Goal: Information Seeking & Learning: Learn about a topic

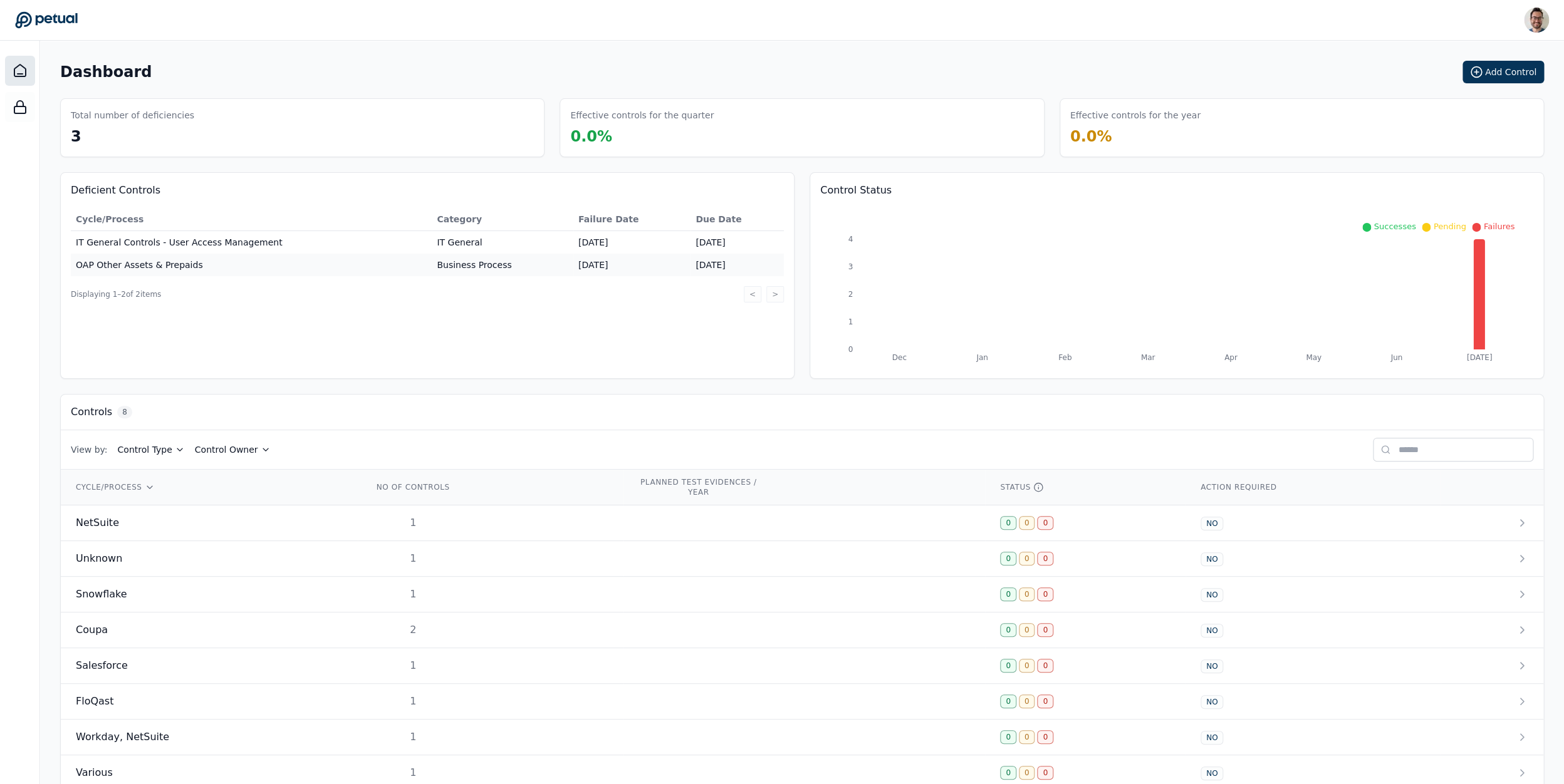
scroll to position [29, 0]
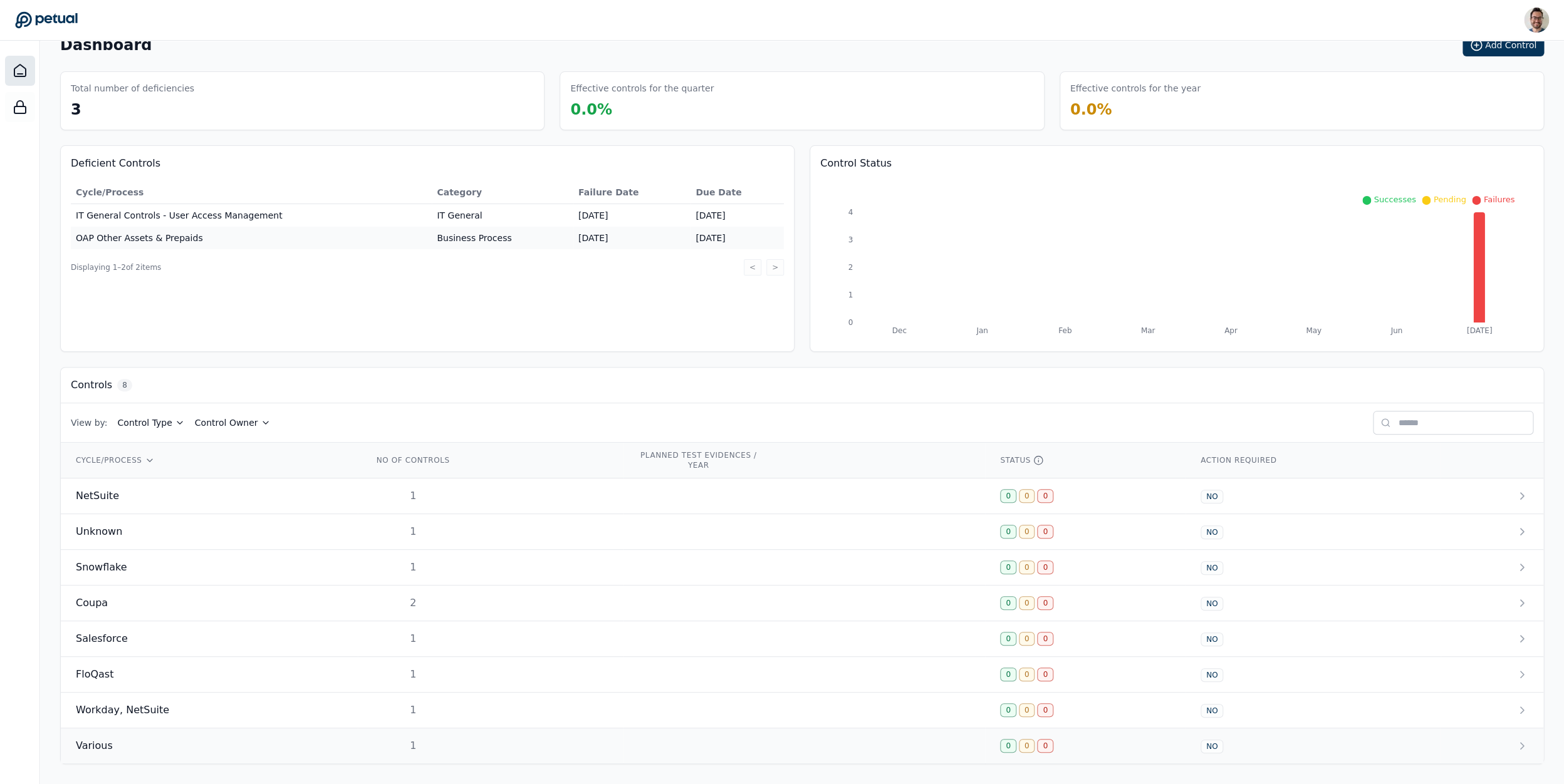
click at [156, 755] on td "Various" at bounding box center [209, 745] width 297 height 36
click at [185, 652] on td "Salesforce" at bounding box center [209, 639] width 297 height 36
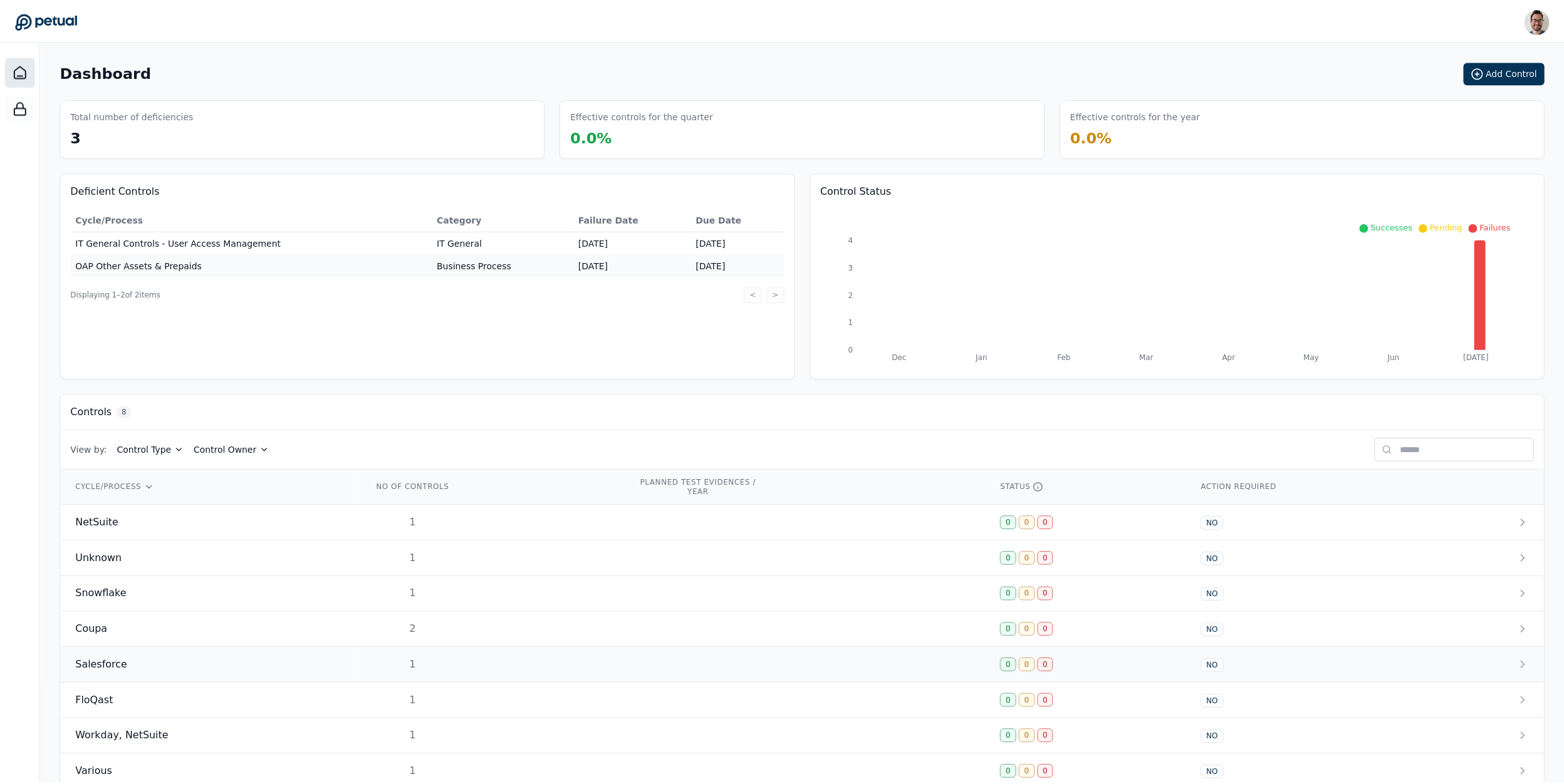
scroll to position [29, 0]
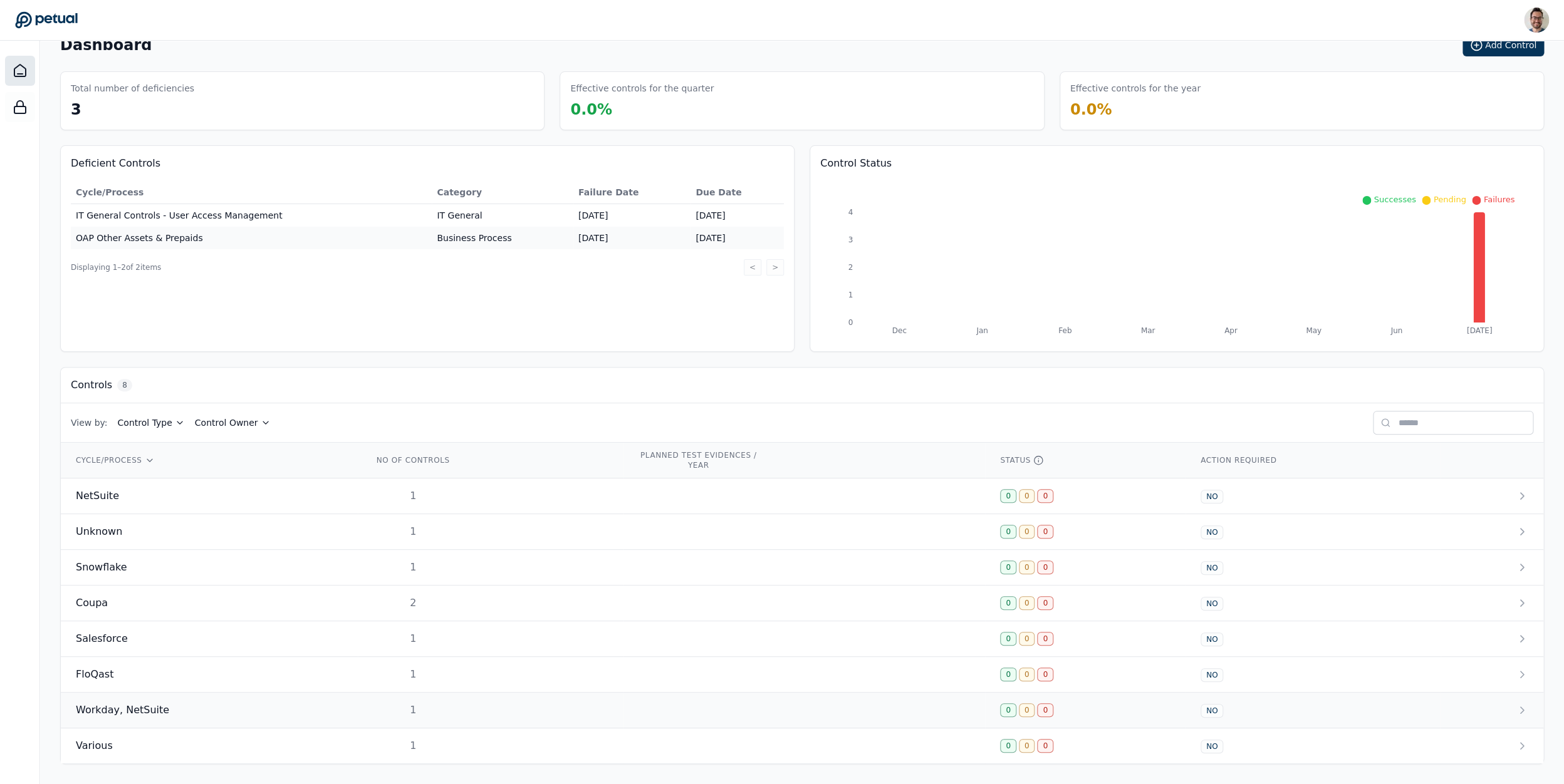
click at [256, 704] on div "Workday, NetSuite" at bounding box center [209, 711] width 267 height 15
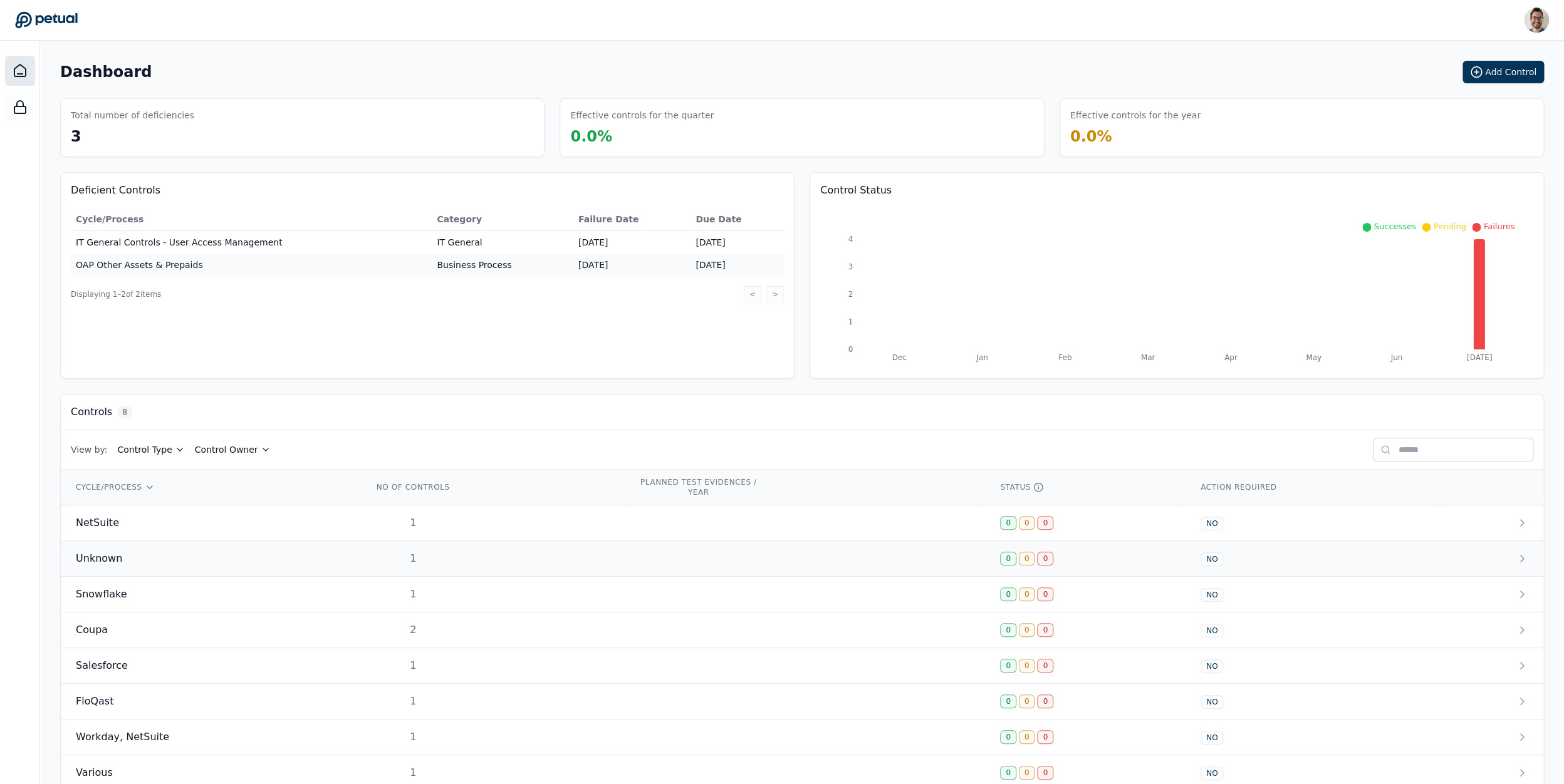
click at [181, 562] on div "Unknown" at bounding box center [209, 559] width 267 height 15
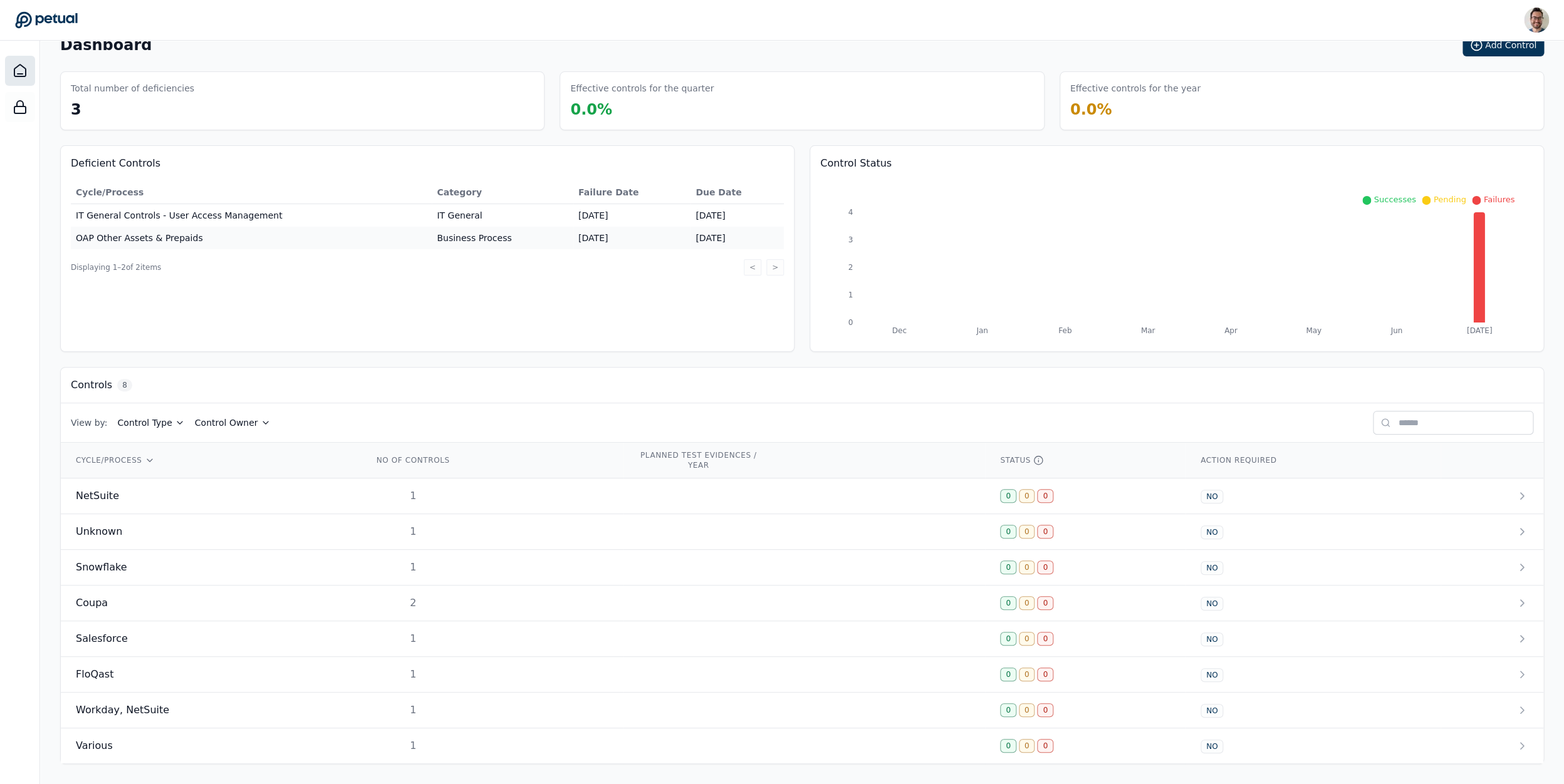
click at [175, 476] on th "CYCLE/PROCESS" at bounding box center [209, 460] width 297 height 36
click at [177, 502] on td "NetSuite" at bounding box center [209, 496] width 297 height 36
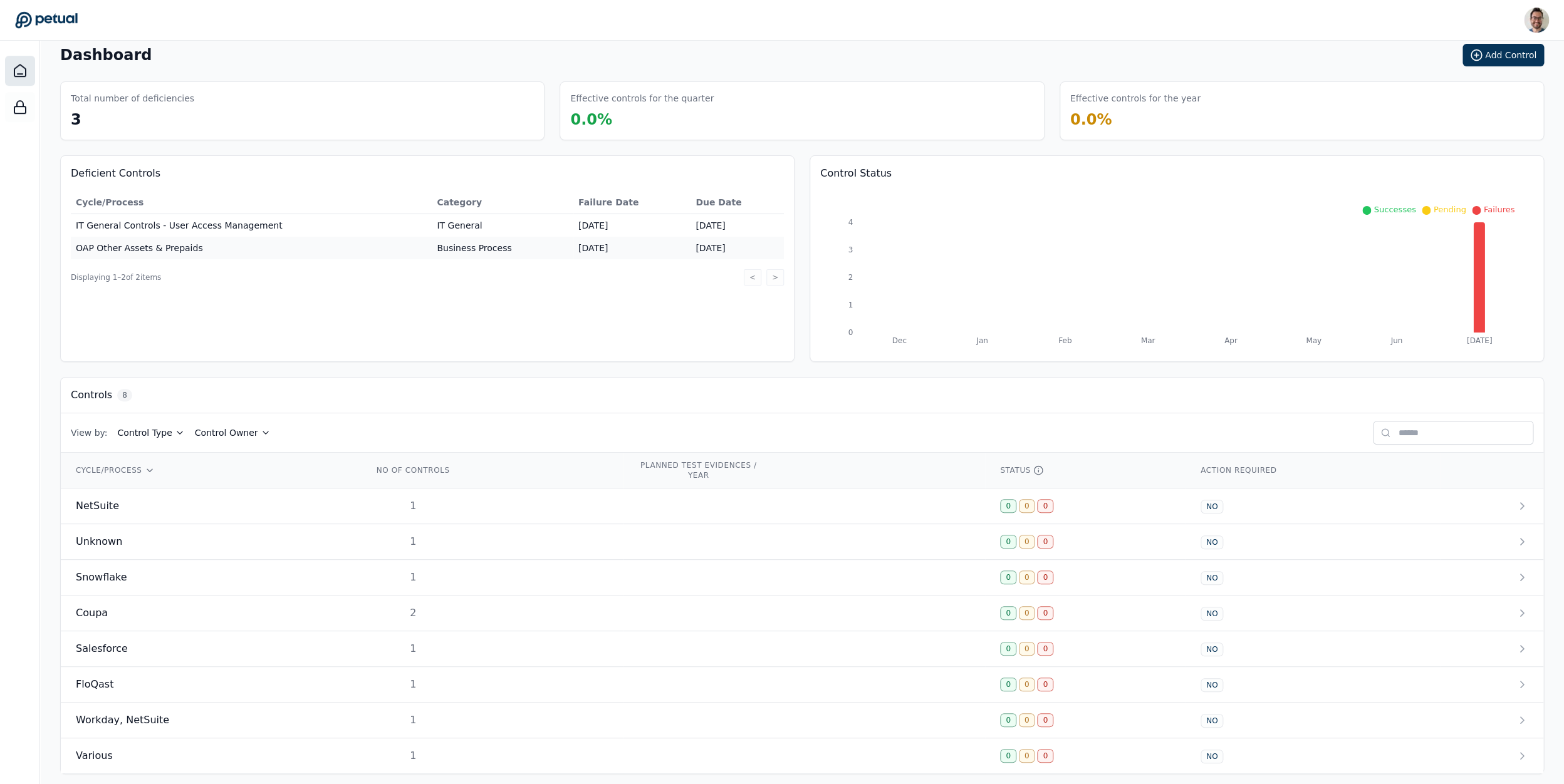
scroll to position [29, 0]
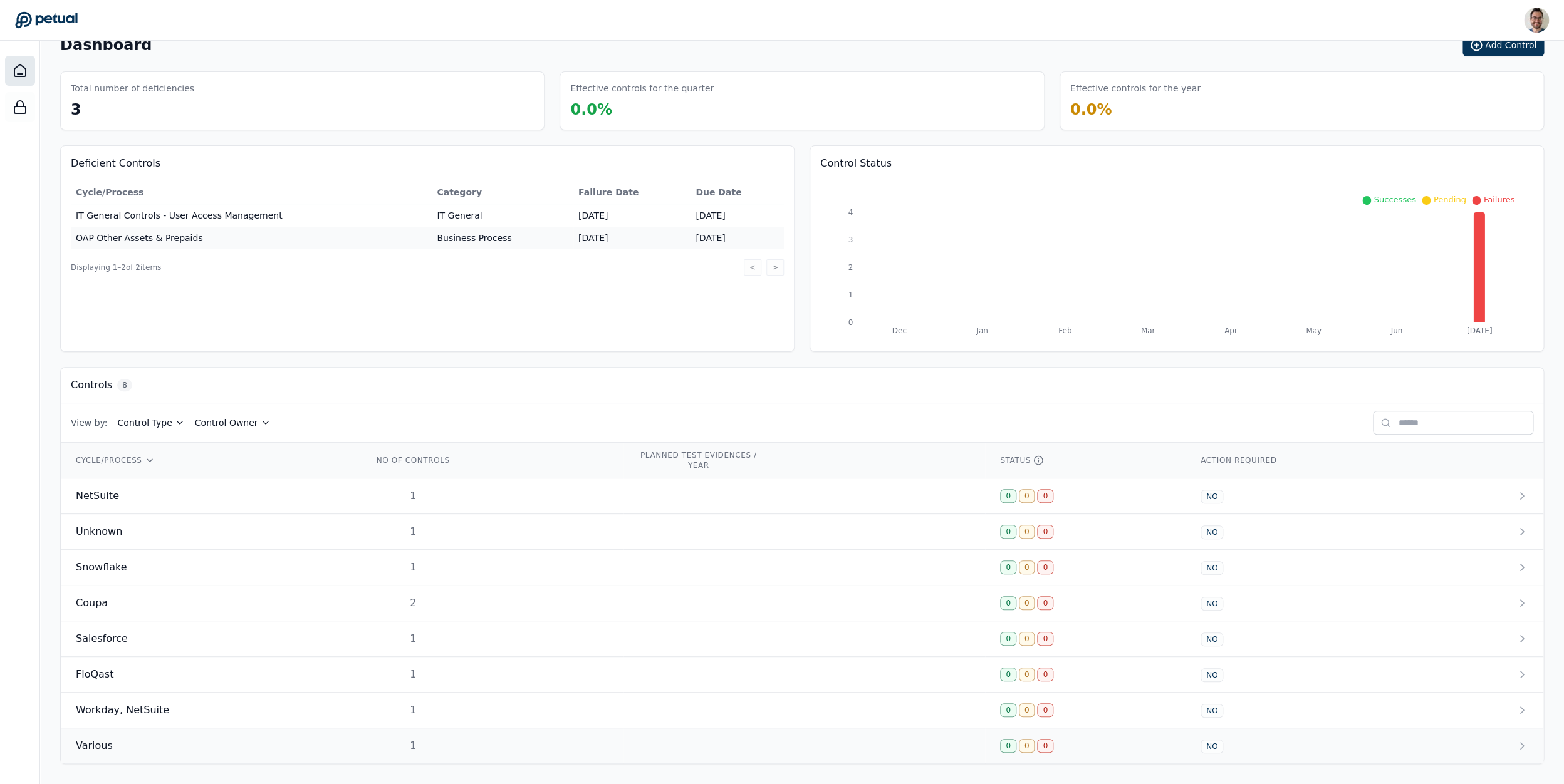
click at [115, 751] on div "Various" at bounding box center [209, 746] width 267 height 15
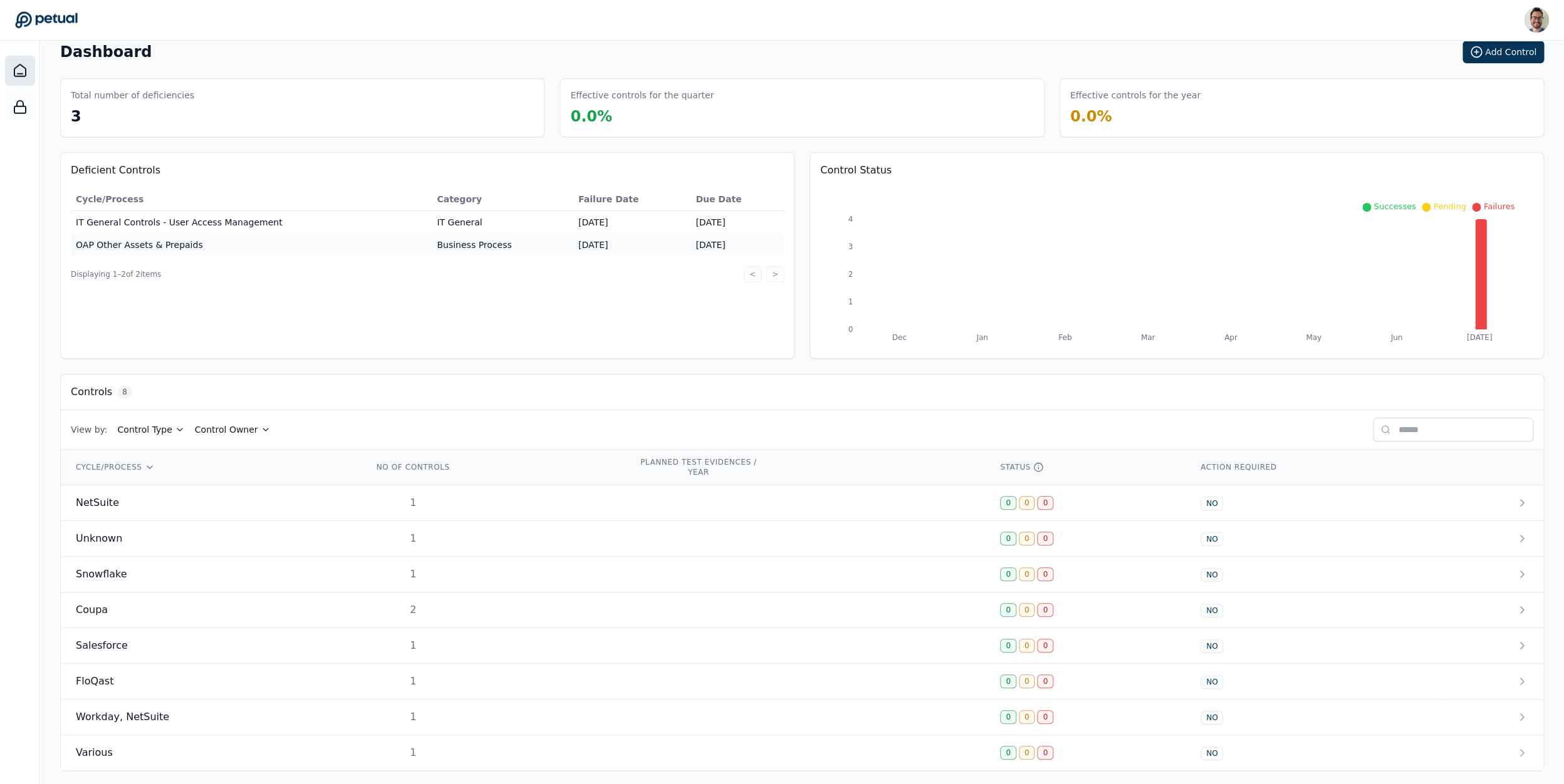
scroll to position [29, 0]
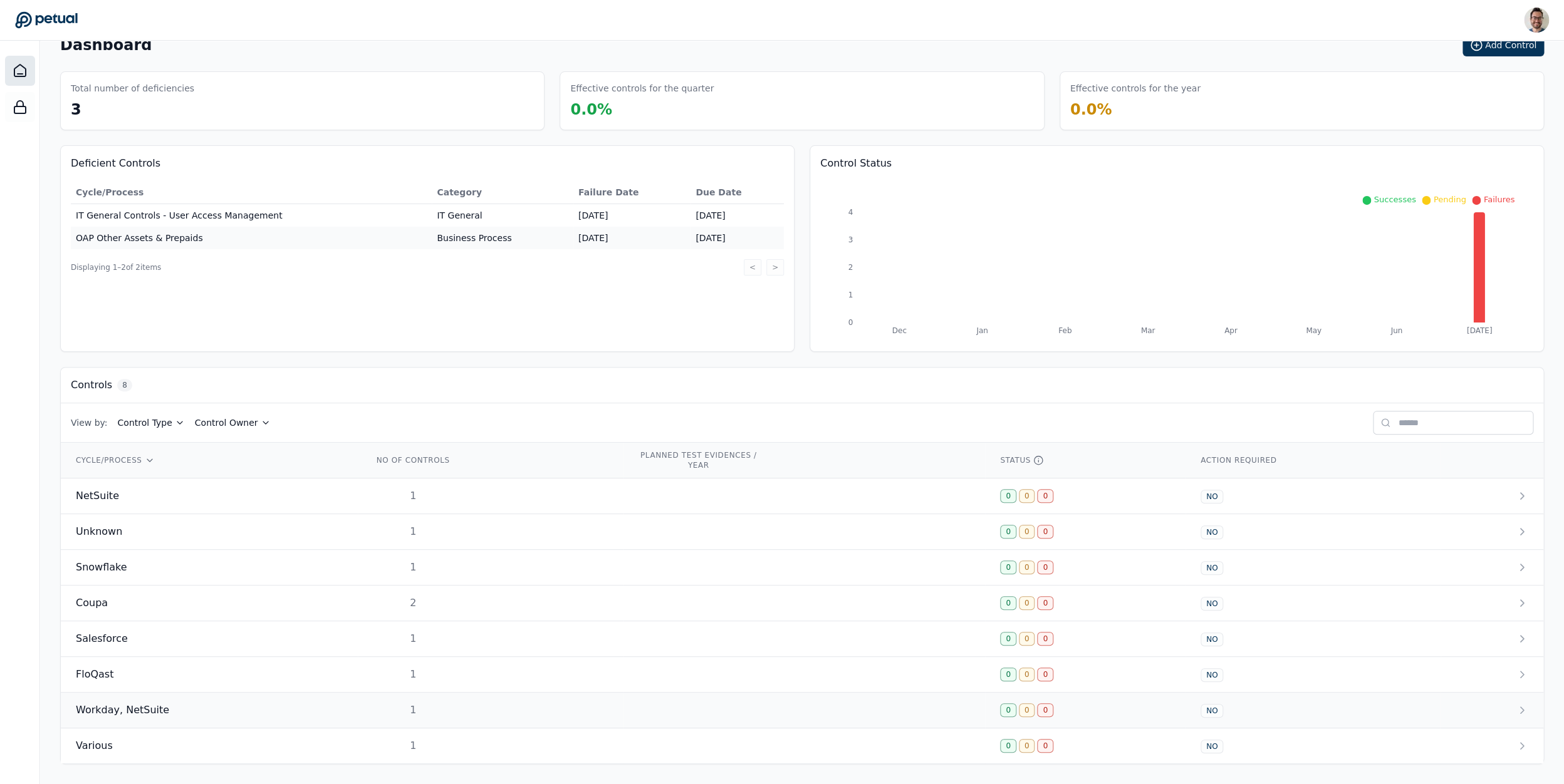
click at [193, 711] on div "Workday, NetSuite" at bounding box center [209, 711] width 267 height 15
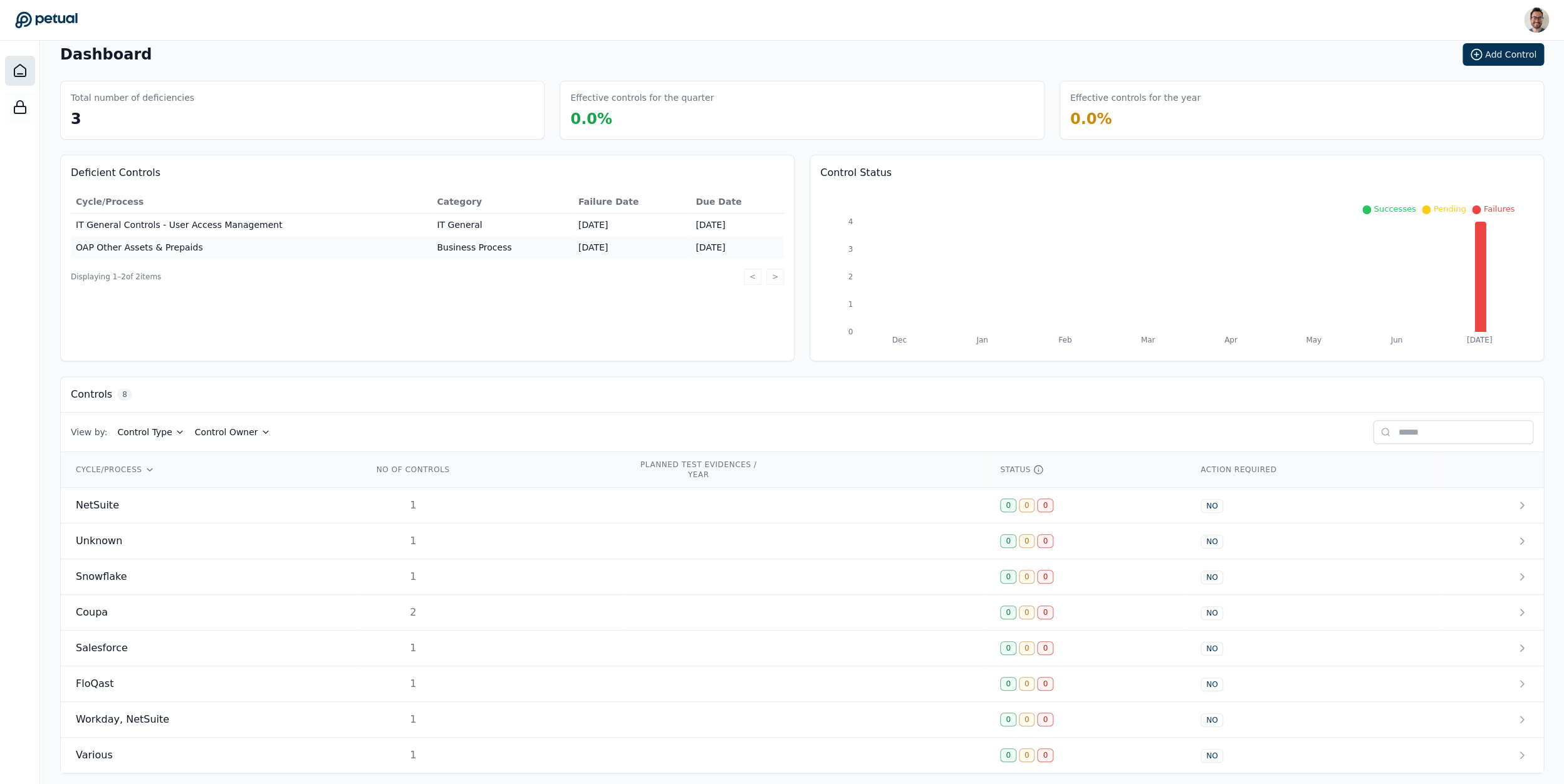
scroll to position [29, 0]
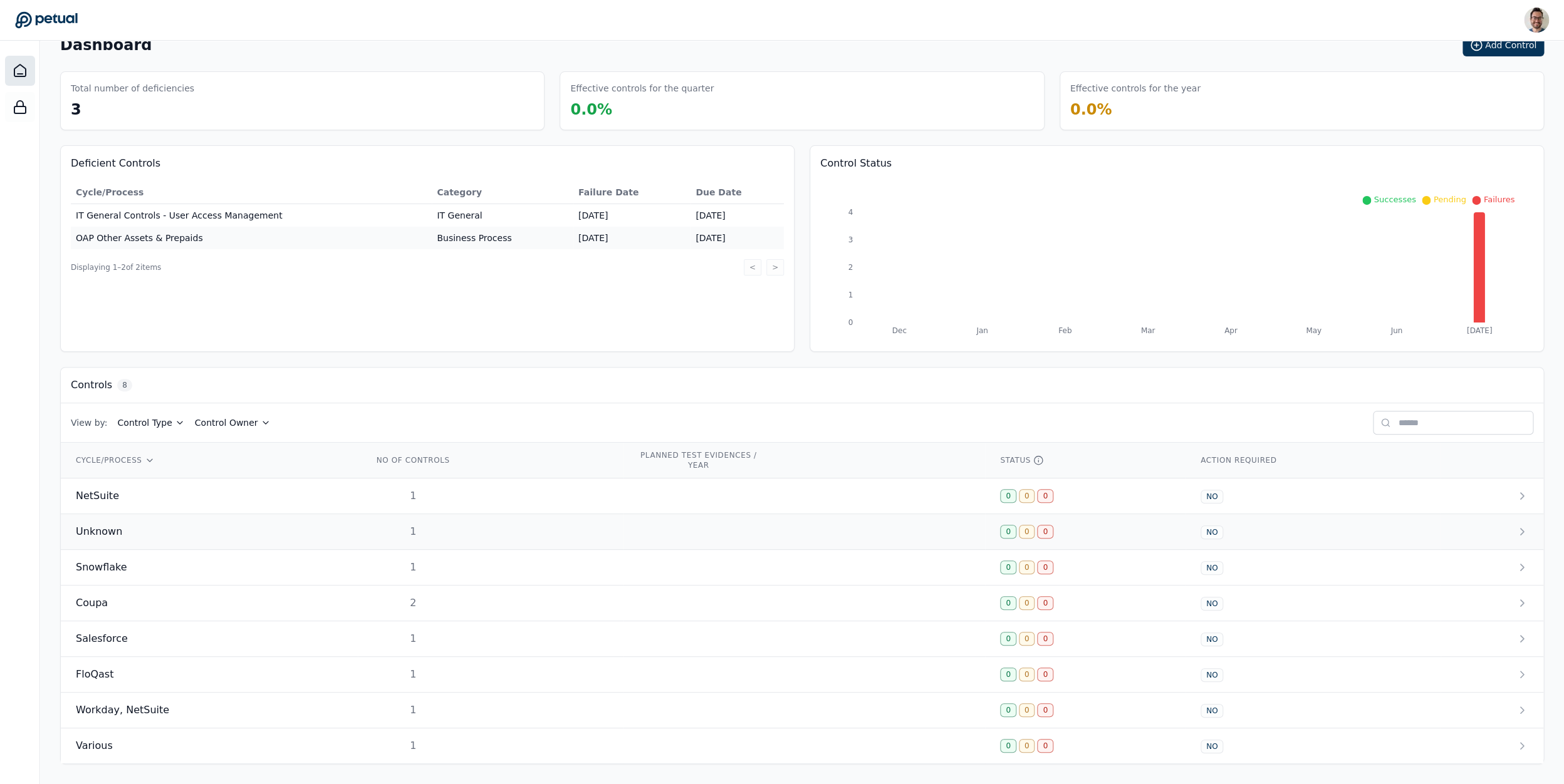
click at [155, 524] on div "Unknown" at bounding box center [209, 532] width 267 height 15
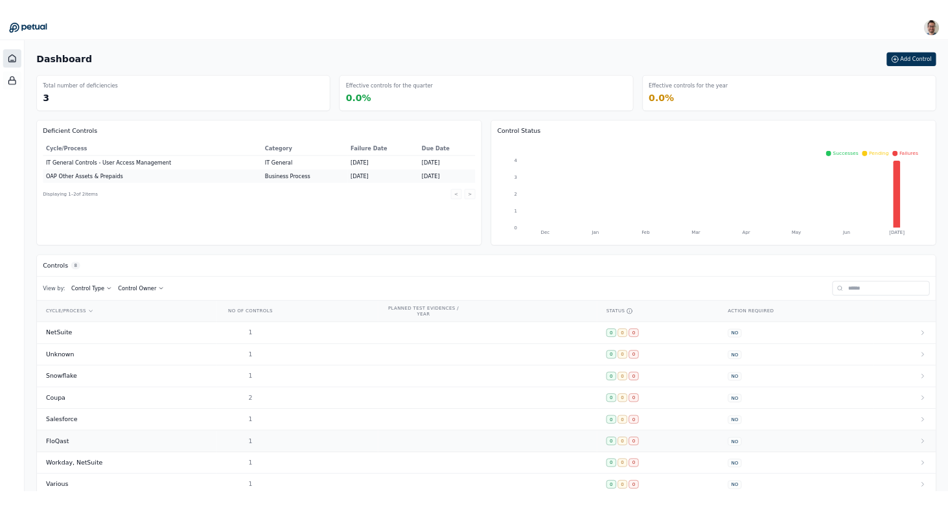
scroll to position [30, 0]
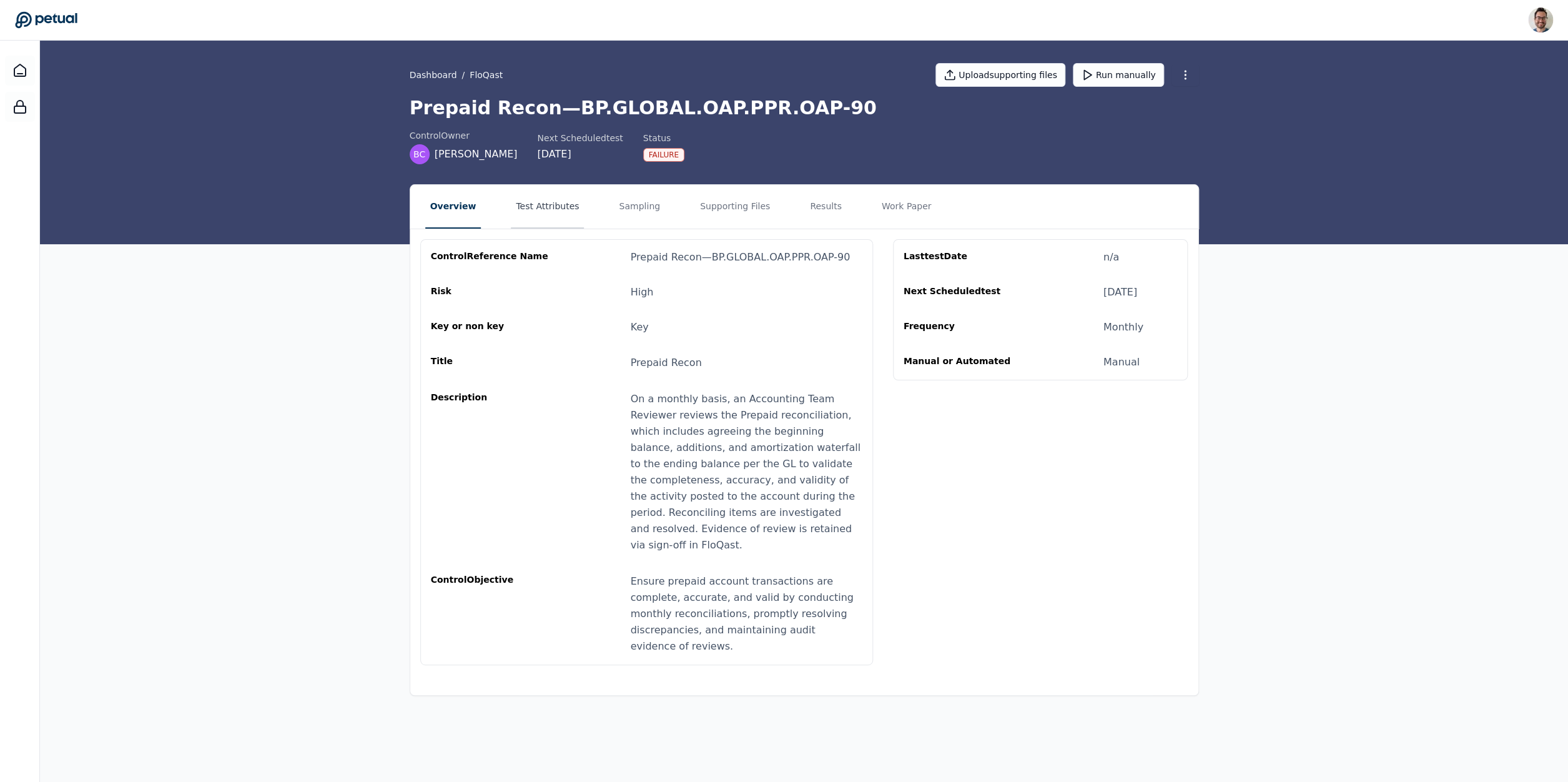
click at [515, 194] on button "Test Attributes" at bounding box center [547, 206] width 73 height 43
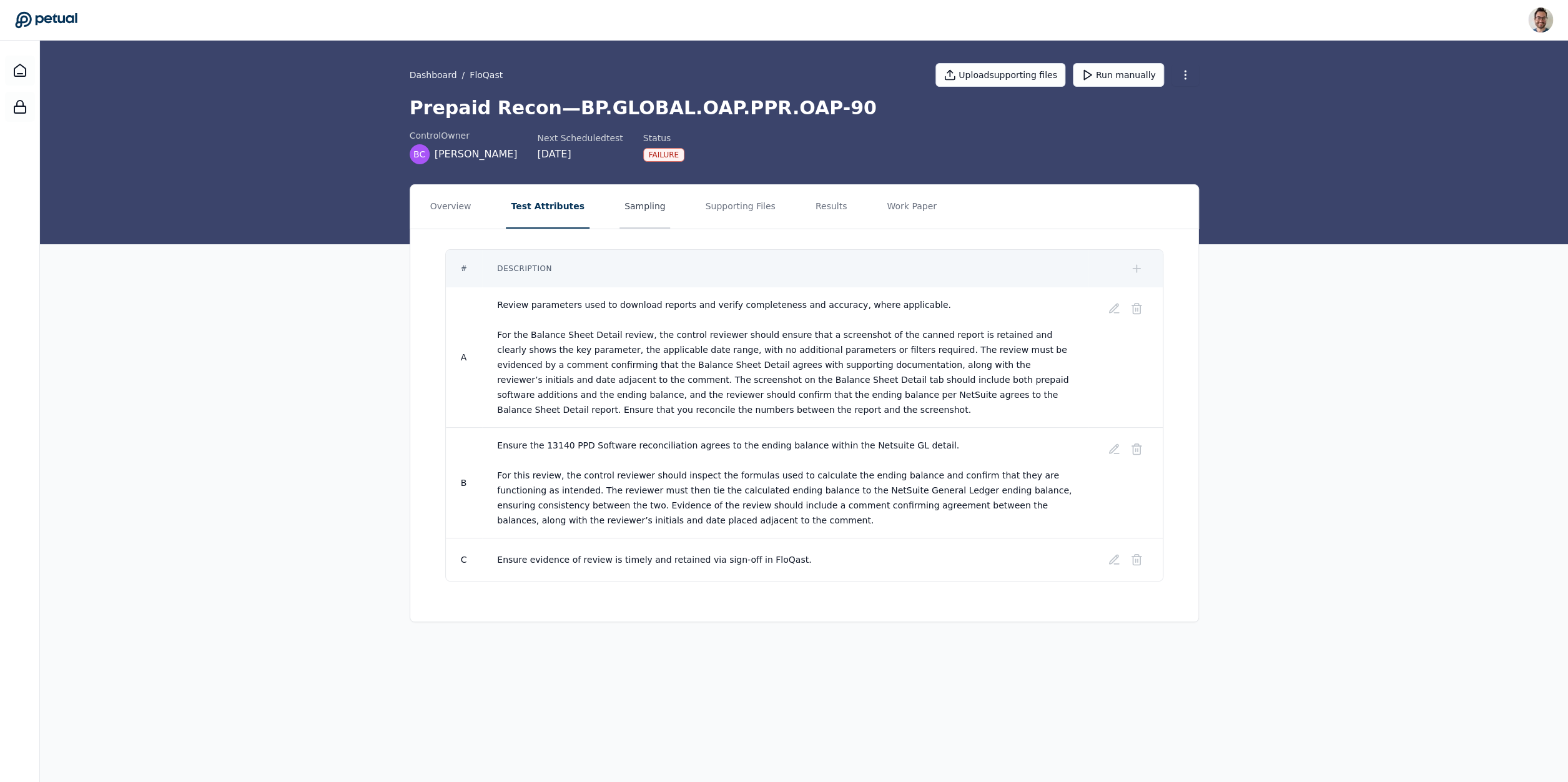
click at [636, 214] on button "Sampling" at bounding box center [645, 206] width 51 height 43
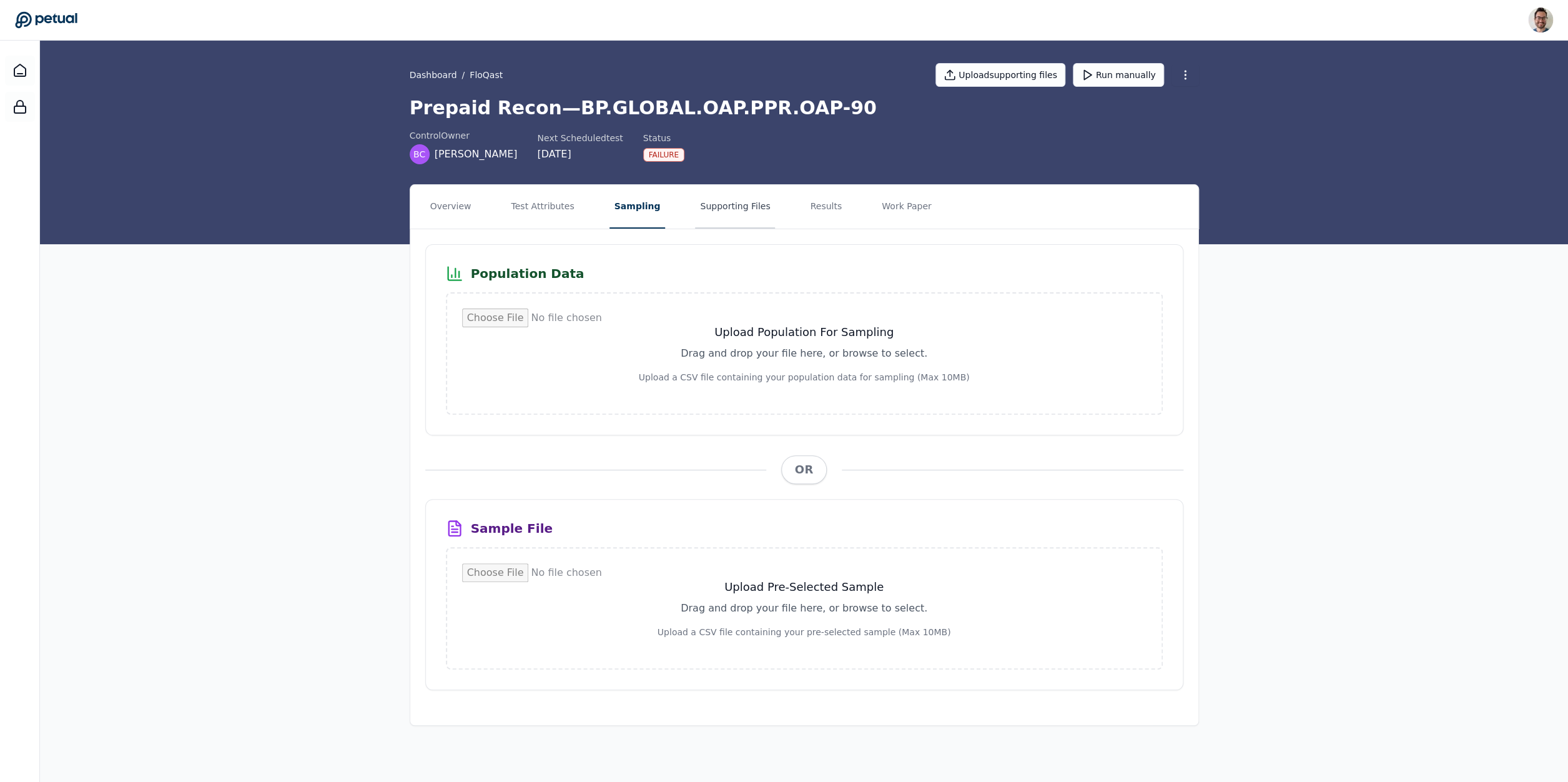
click at [725, 213] on button "Supporting Files" at bounding box center [734, 206] width 80 height 43
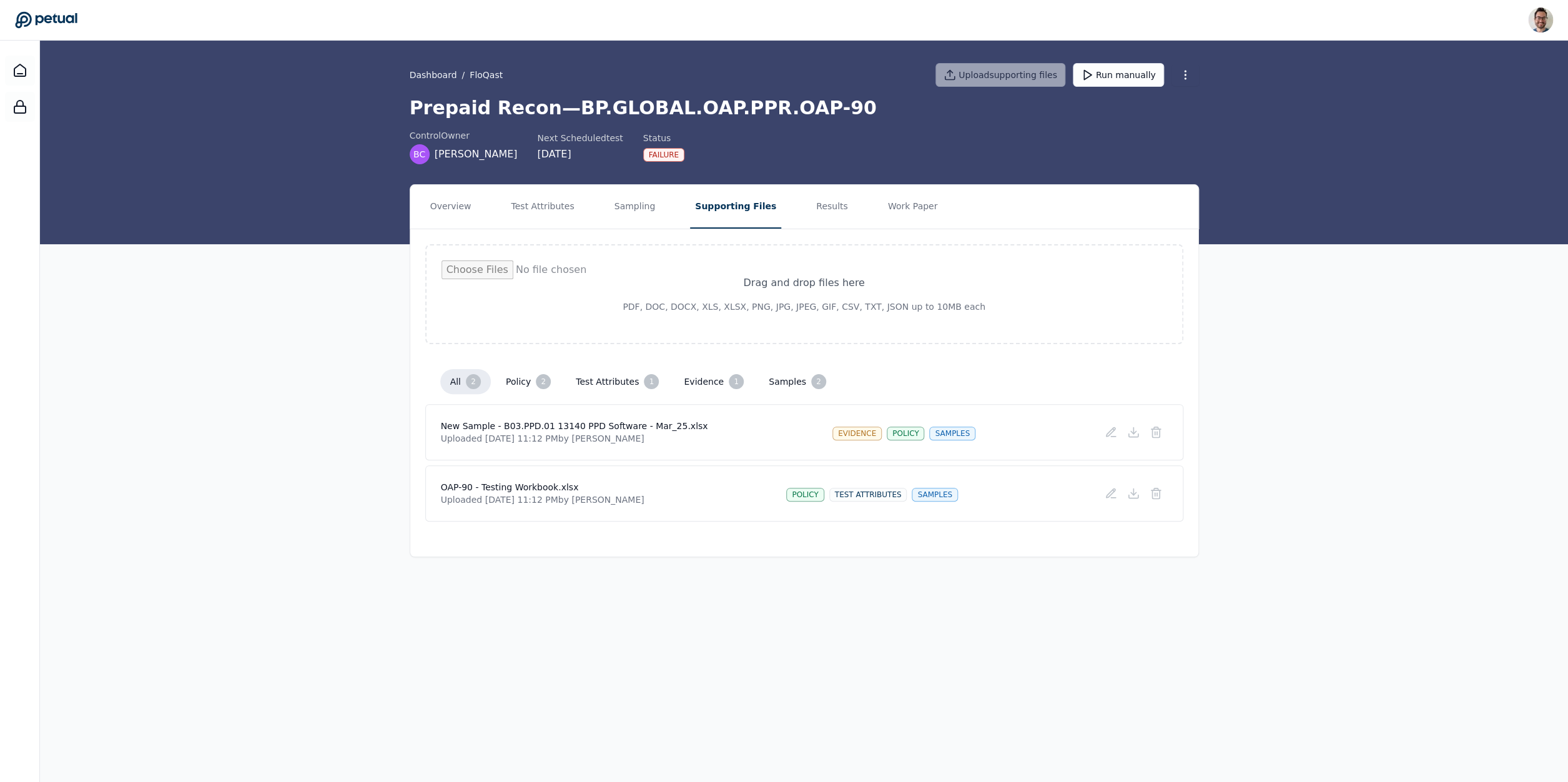
drag, startPoint x: 811, startPoint y: 212, endPoint x: 934, endPoint y: 214, distance: 123.0
click at [811, 212] on button "Results" at bounding box center [832, 206] width 41 height 43
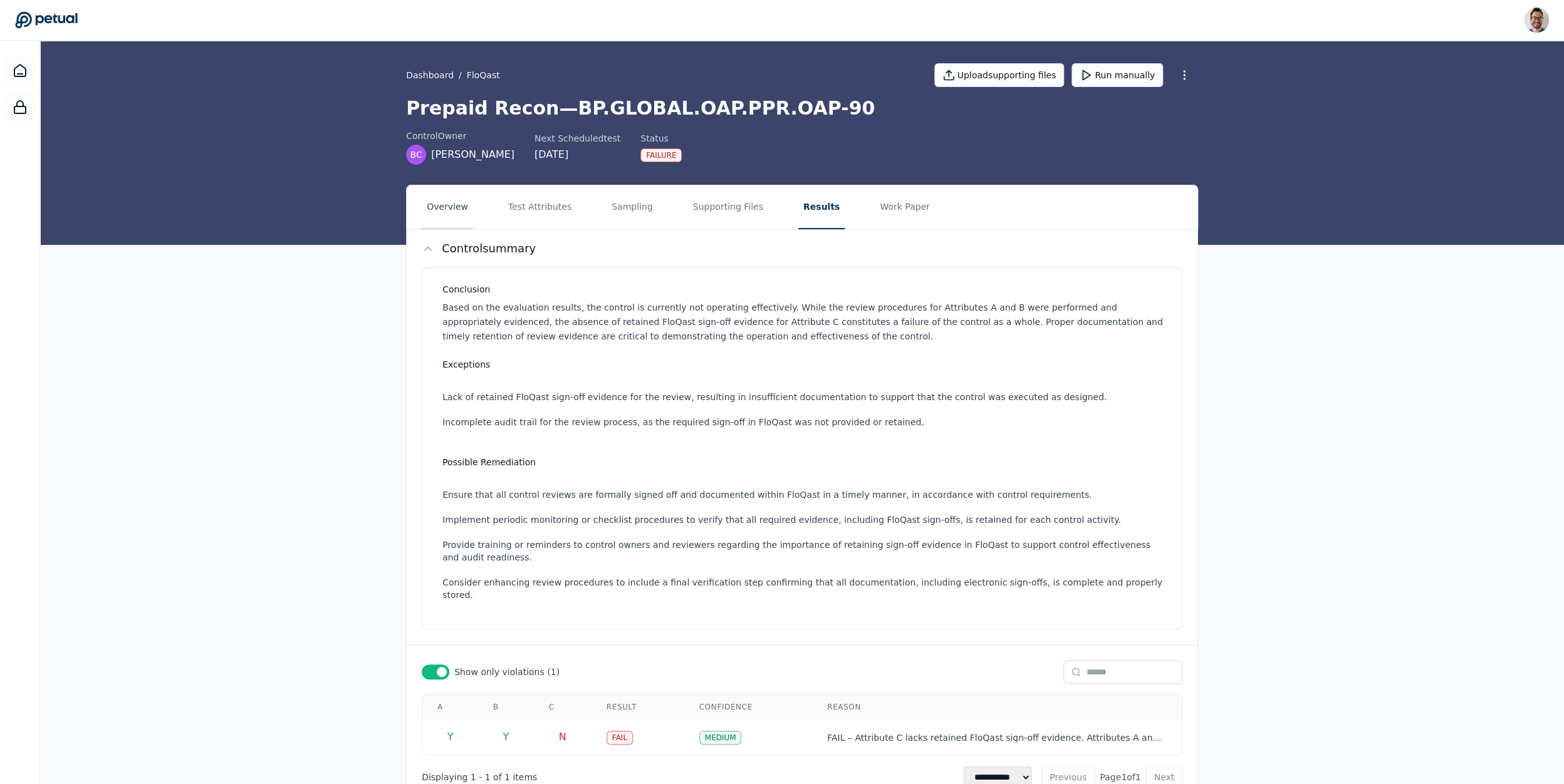
click at [454, 219] on button "Overview" at bounding box center [447, 207] width 51 height 44
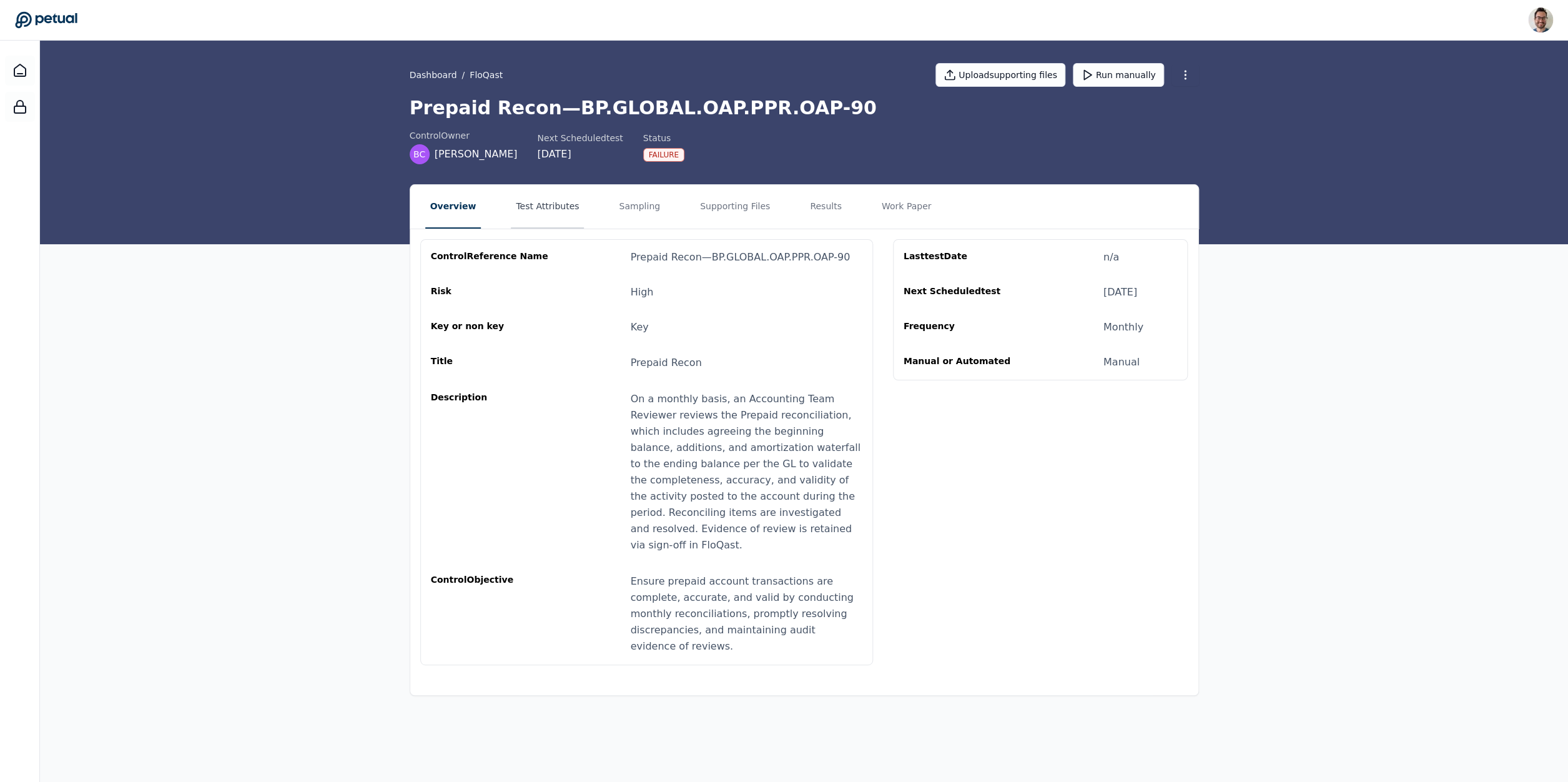
click at [540, 212] on button "Test Attributes" at bounding box center [547, 206] width 73 height 43
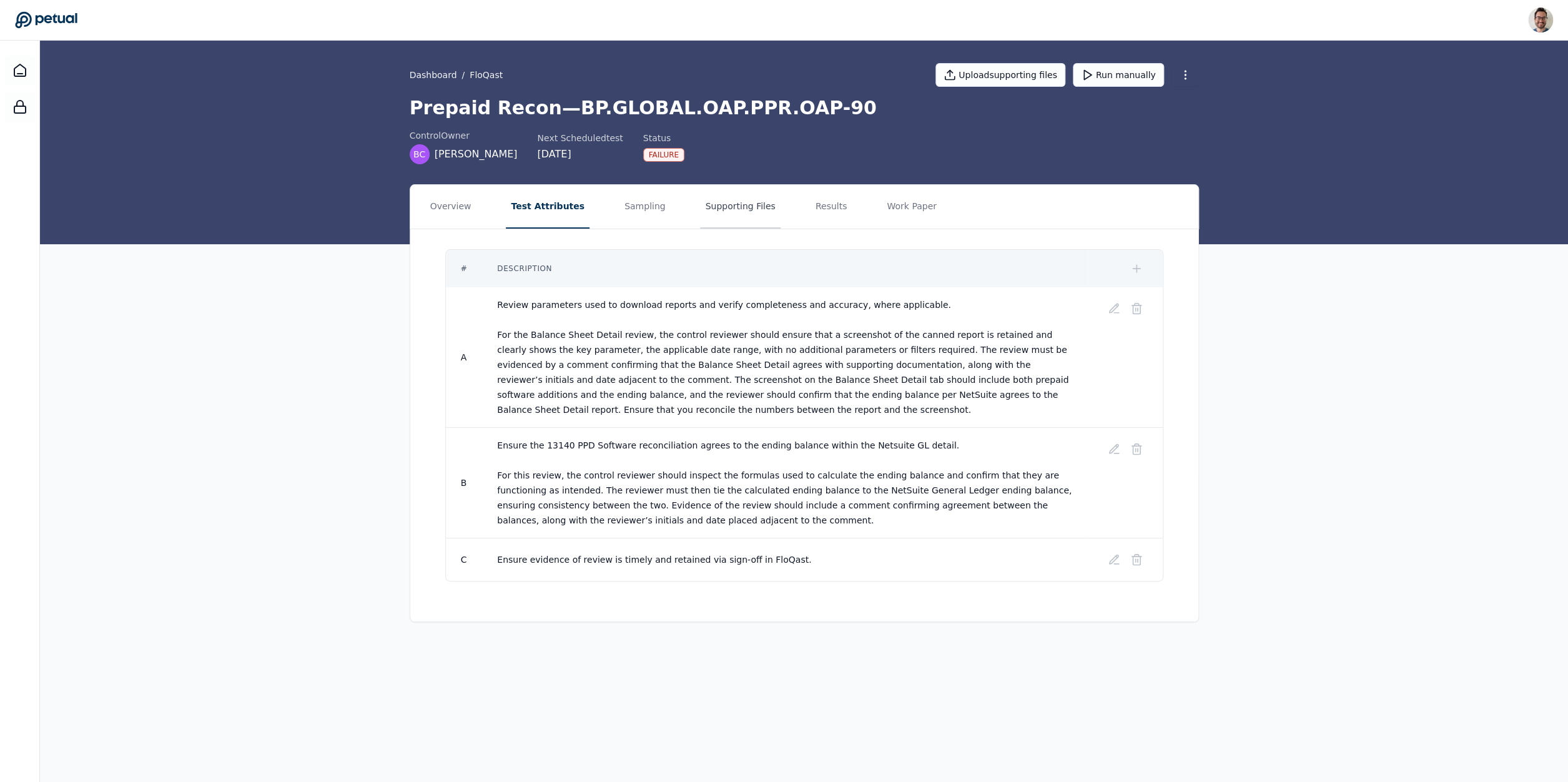
click at [742, 204] on button "Supporting Files" at bounding box center [739, 206] width 80 height 43
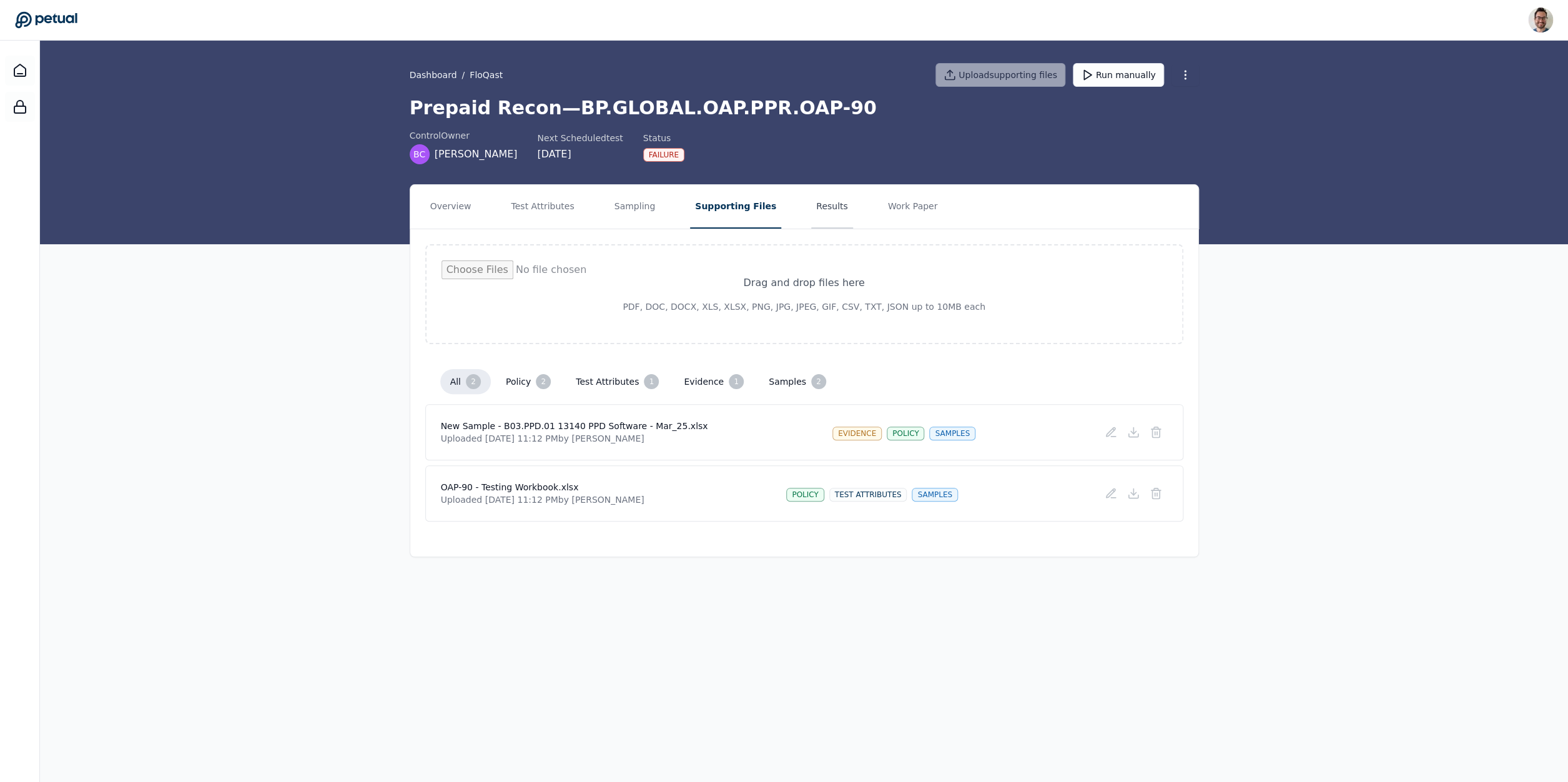
click at [822, 212] on button "Results" at bounding box center [832, 206] width 41 height 43
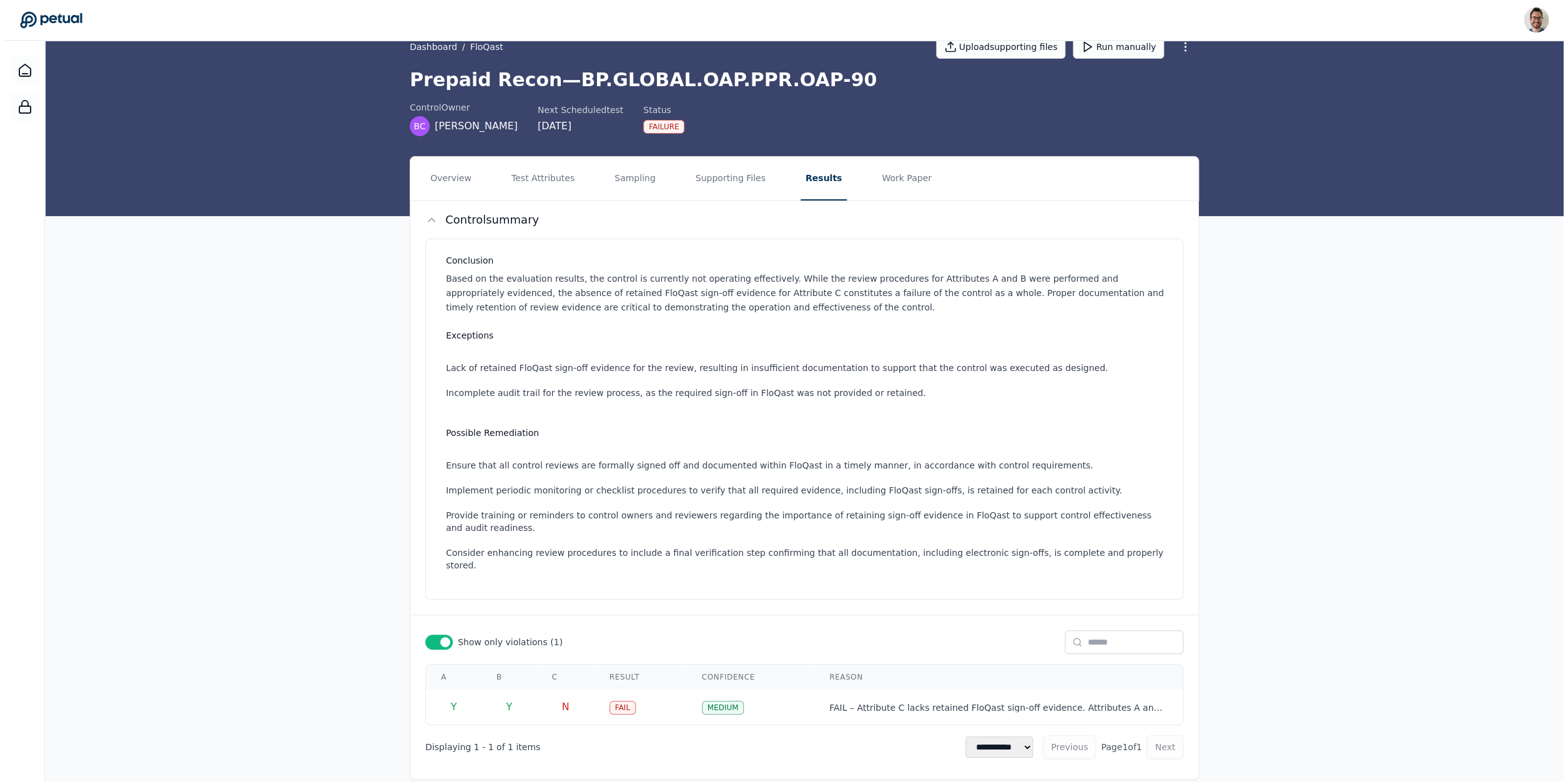
scroll to position [34, 0]
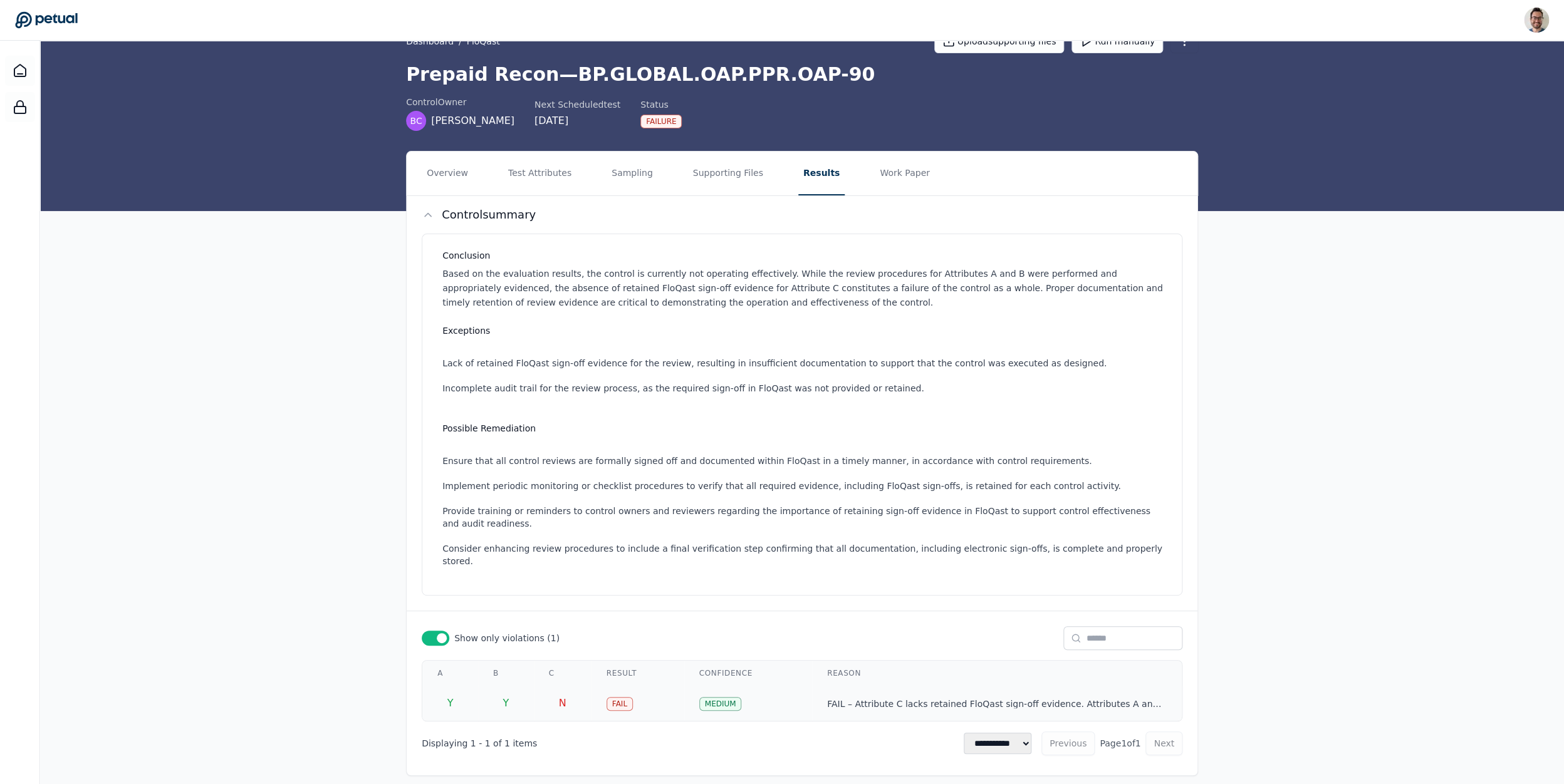
click at [700, 685] on td "MEDIUM" at bounding box center [748, 703] width 128 height 35
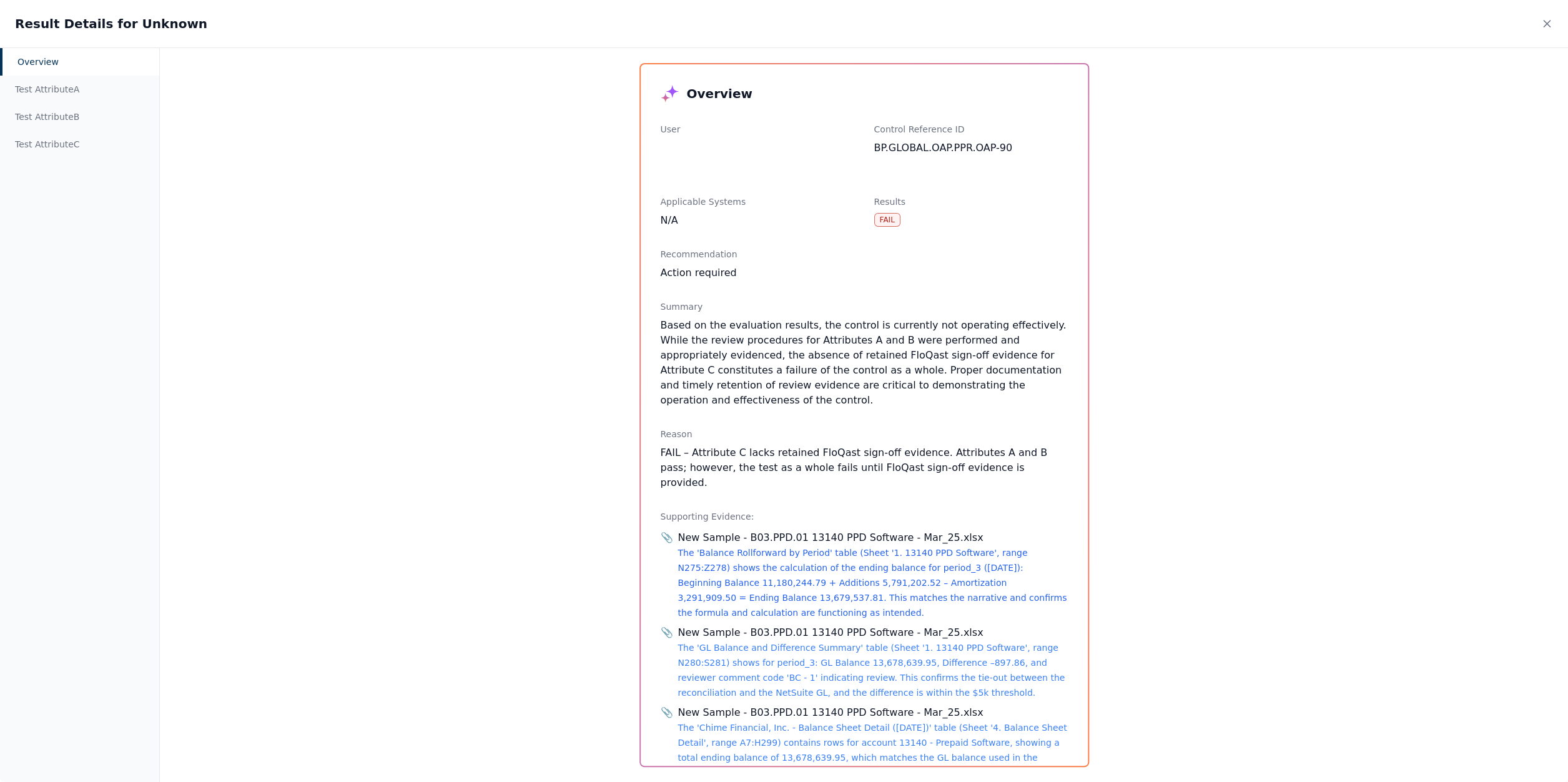
click at [871, 568] on link "The 'Balance Rollforward by Period' table (Sheet '1. 13140 PPD Software', range…" at bounding box center [873, 582] width 389 height 70
click at [1395, 172] on div "Overview Test Attribute A Test Attribute B Test Attribute C Overview User Contr…" at bounding box center [784, 415] width 1568 height 735
click at [1534, 43] on div "Result Details for Unknown" at bounding box center [784, 23] width 1568 height 47
click at [1544, 22] on icon at bounding box center [1546, 23] width 6 height 6
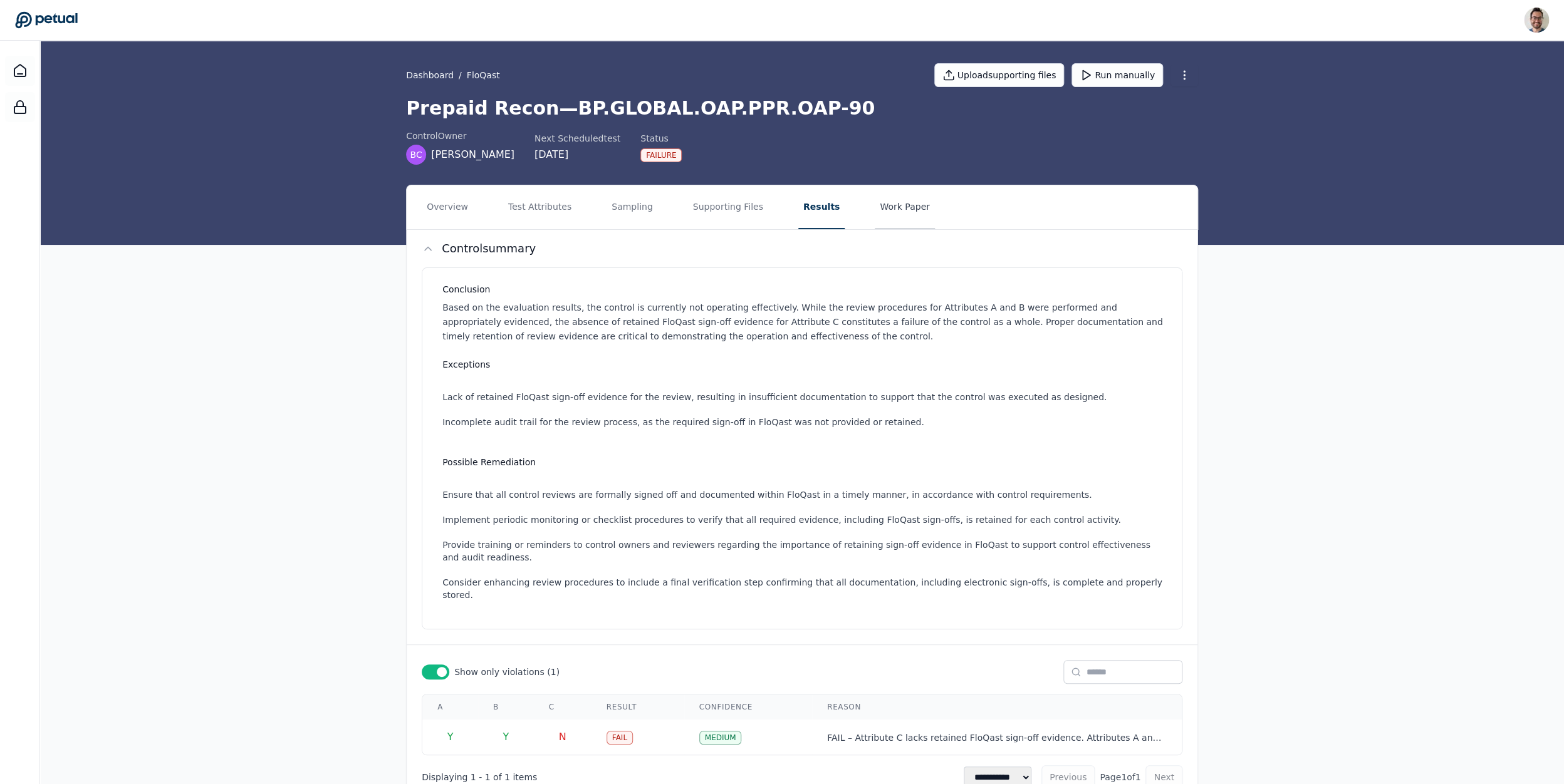
click at [896, 215] on button "Work Paper" at bounding box center [904, 207] width 60 height 44
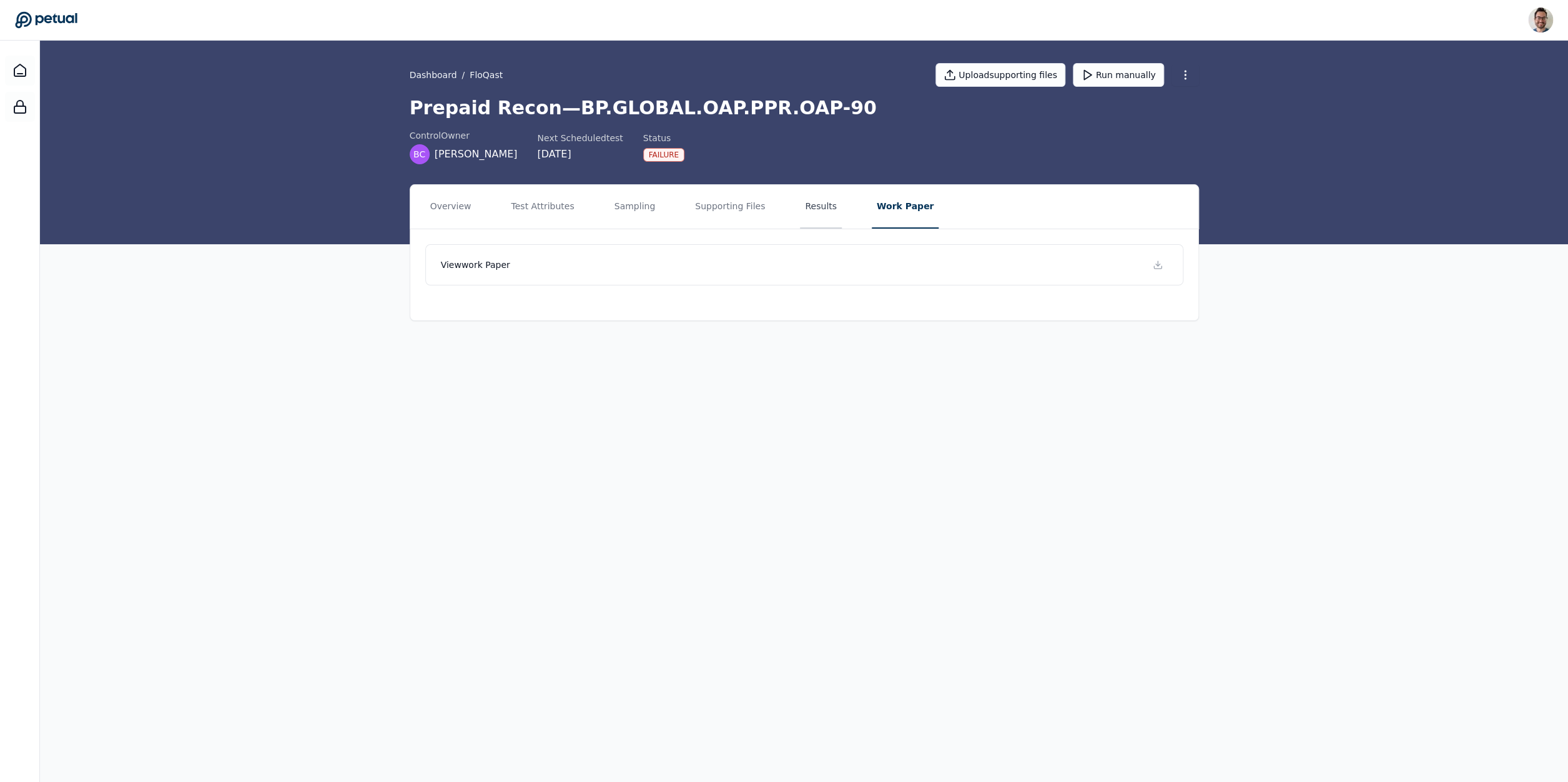
click at [807, 214] on button "Results" at bounding box center [820, 206] width 41 height 43
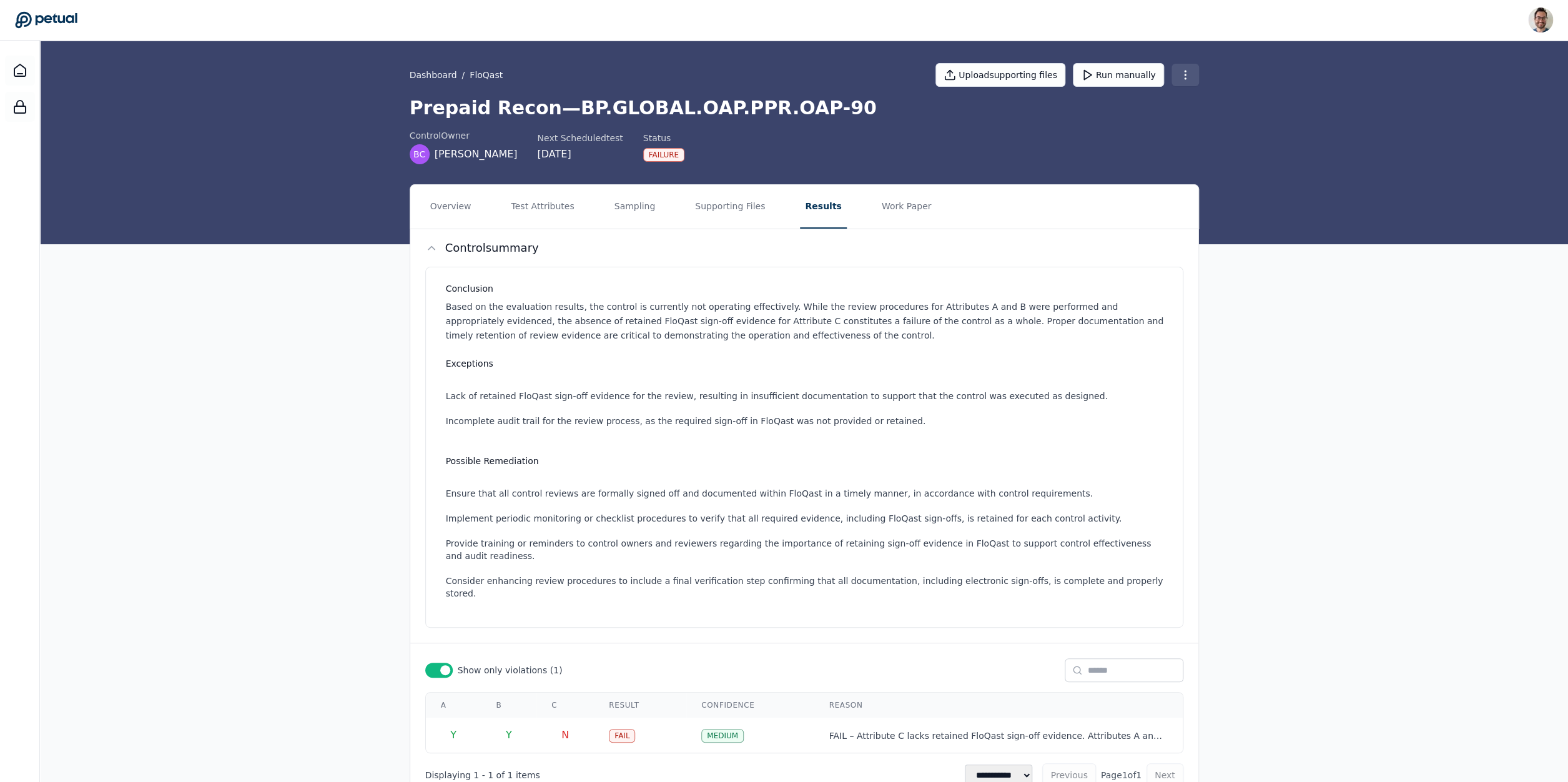
click at [1178, 74] on html "[PERSON_NAME] [PERSON_NAME][EMAIL_ADDRESS] Sign out Dashboard / FloQast Upload …" at bounding box center [784, 414] width 1568 height 827
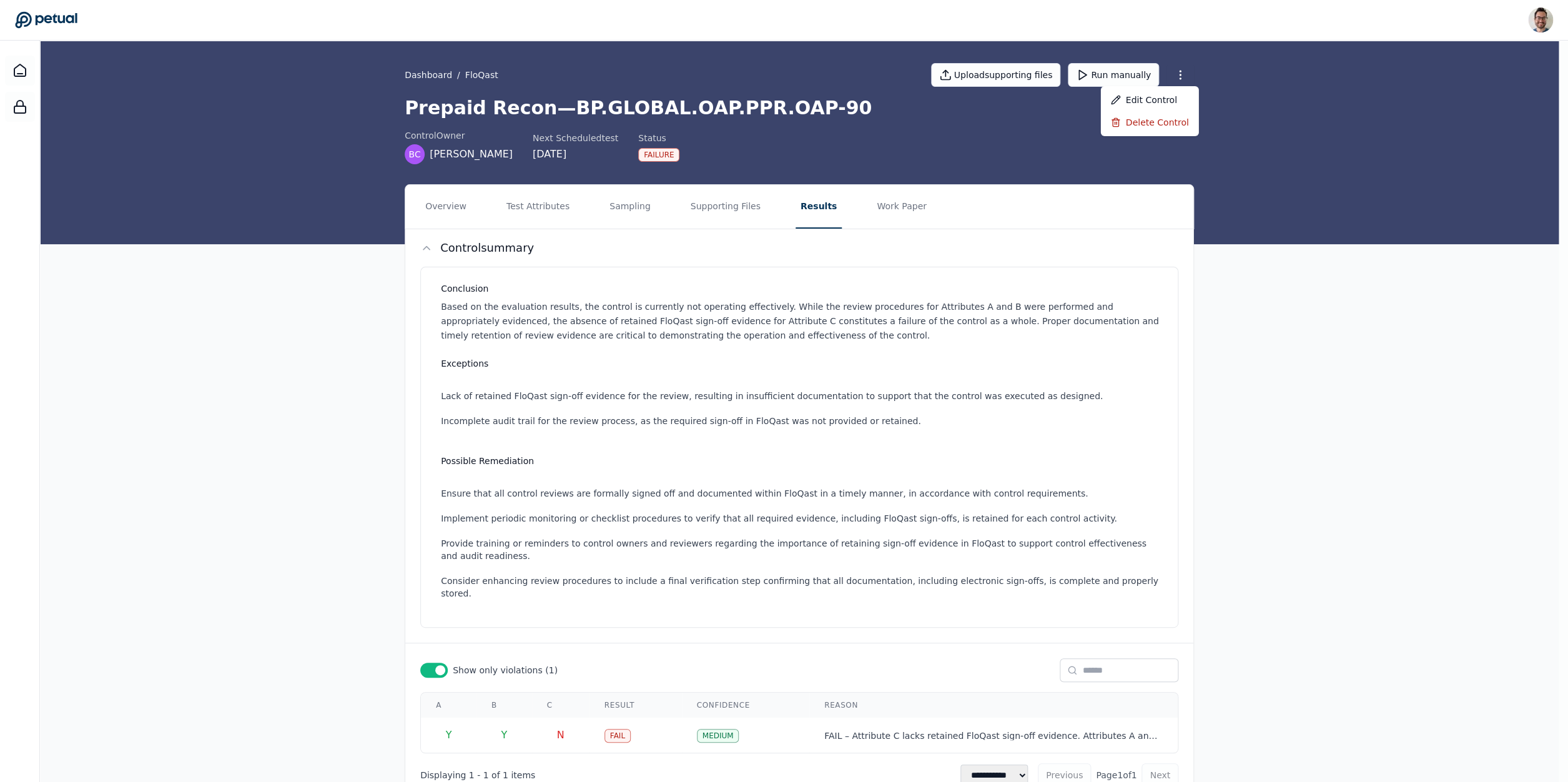
click at [615, 424] on html "[PERSON_NAME] [PERSON_NAME][EMAIL_ADDRESS] Sign out Dashboard / FloQast Upload …" at bounding box center [784, 414] width 1568 height 827
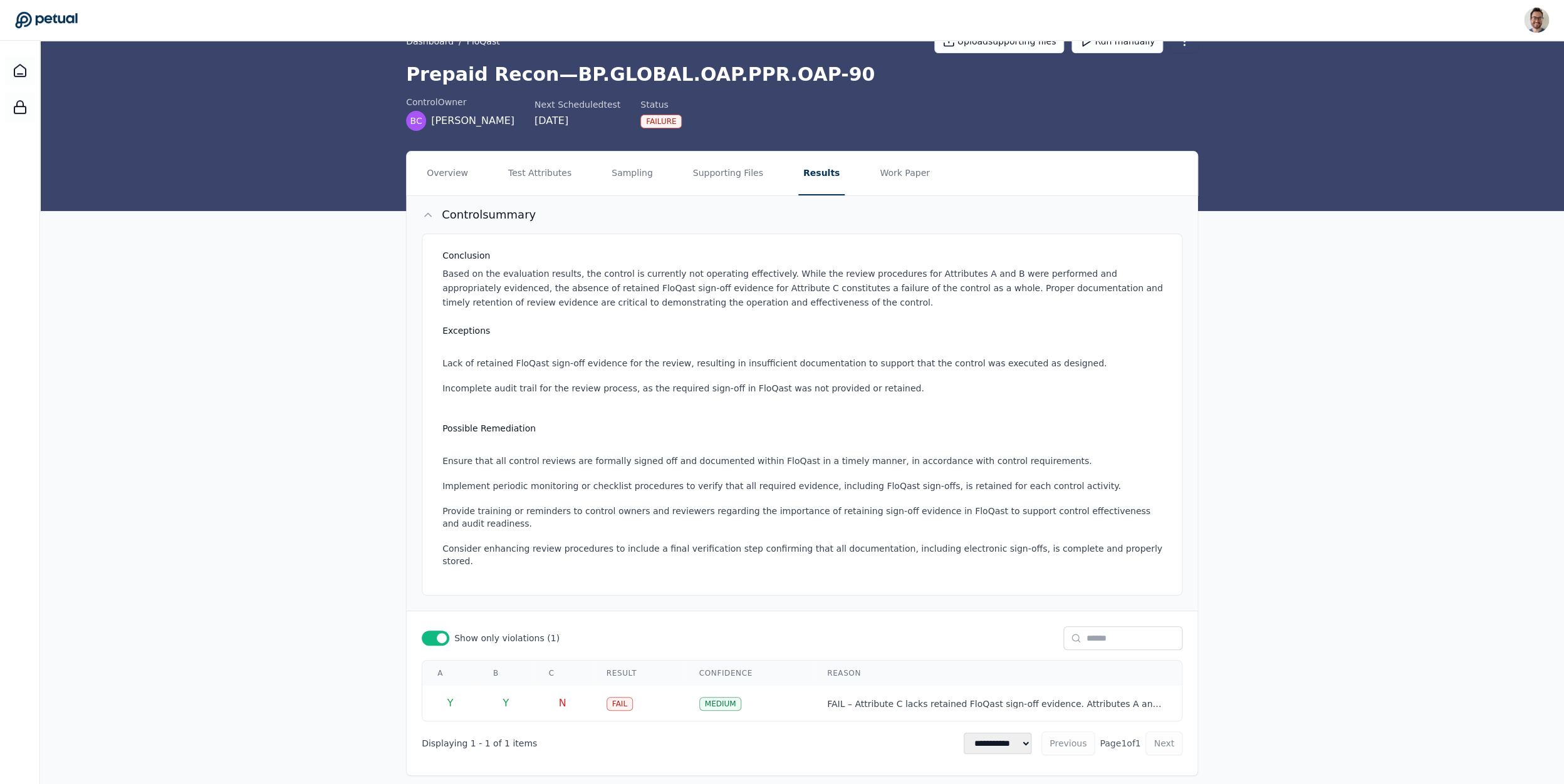
scroll to position [34, 0]
click at [896, 172] on button "Work Paper" at bounding box center [904, 173] width 60 height 44
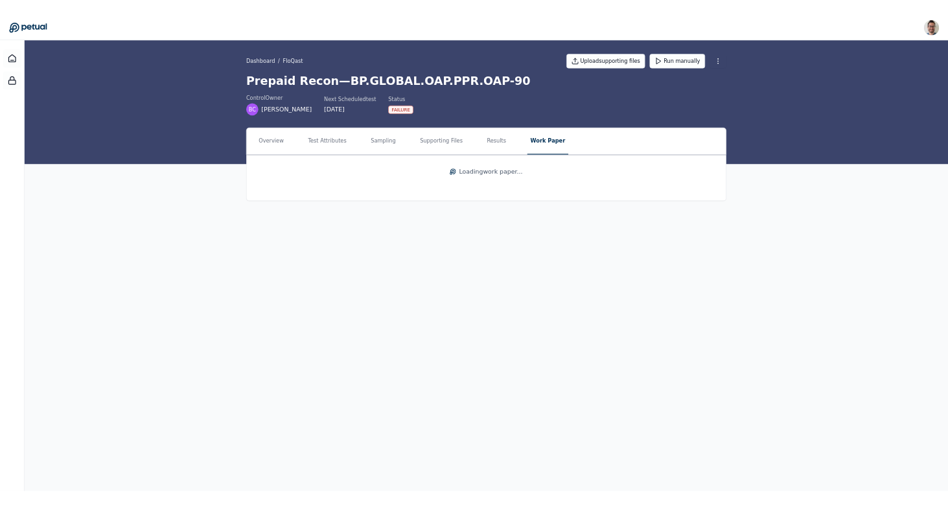
scroll to position [0, 0]
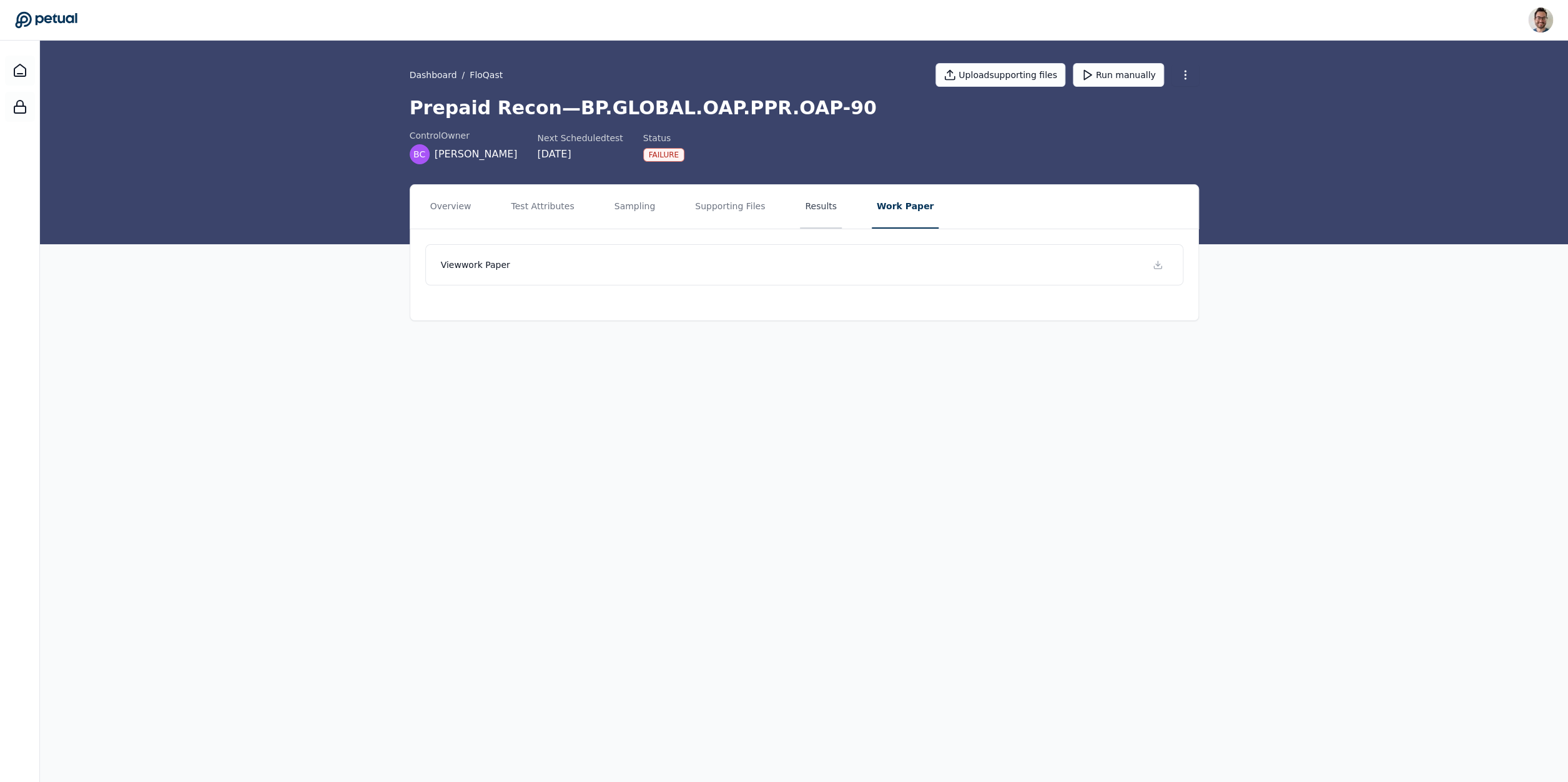
click at [810, 211] on button "Results" at bounding box center [820, 206] width 41 height 43
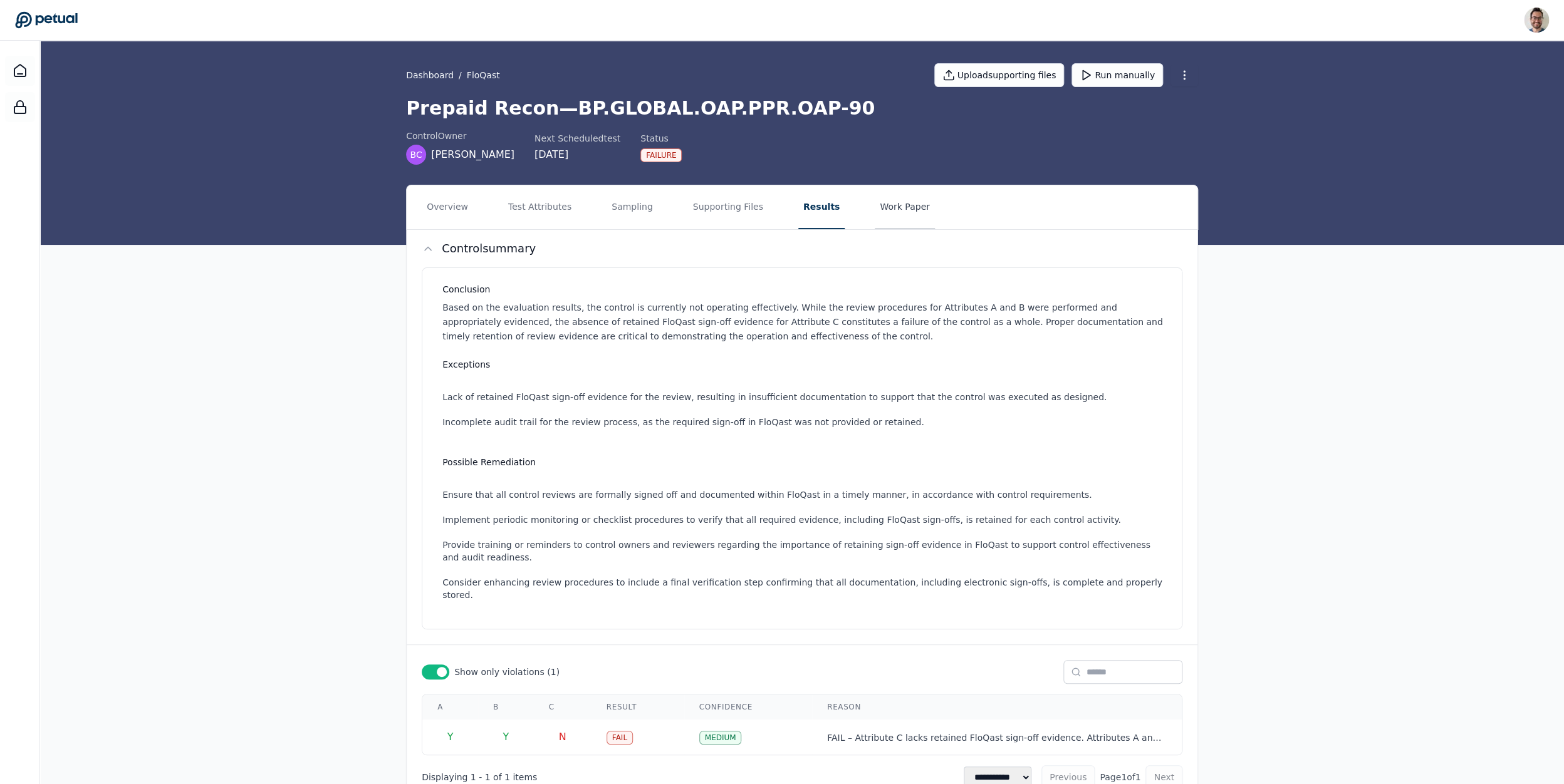
click at [902, 191] on button "Work Paper" at bounding box center [904, 207] width 60 height 44
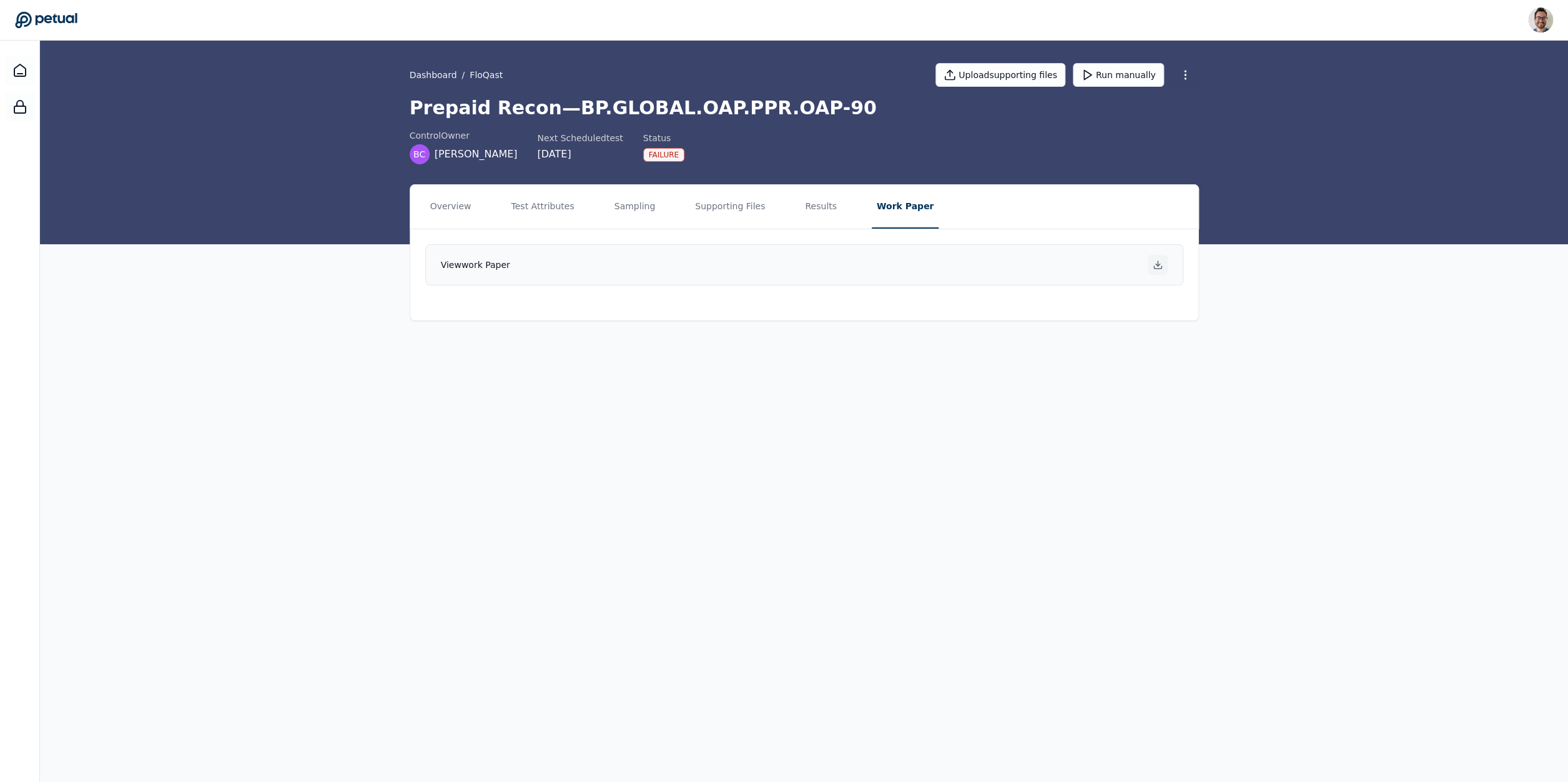
click at [1164, 265] on div at bounding box center [1157, 264] width 20 height 20
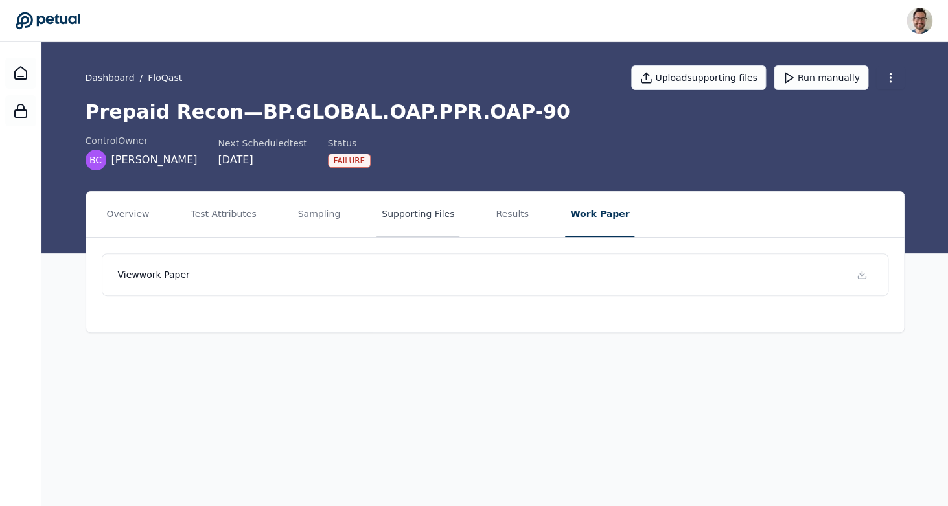
click at [419, 207] on button "Supporting Files" at bounding box center [417, 214] width 83 height 45
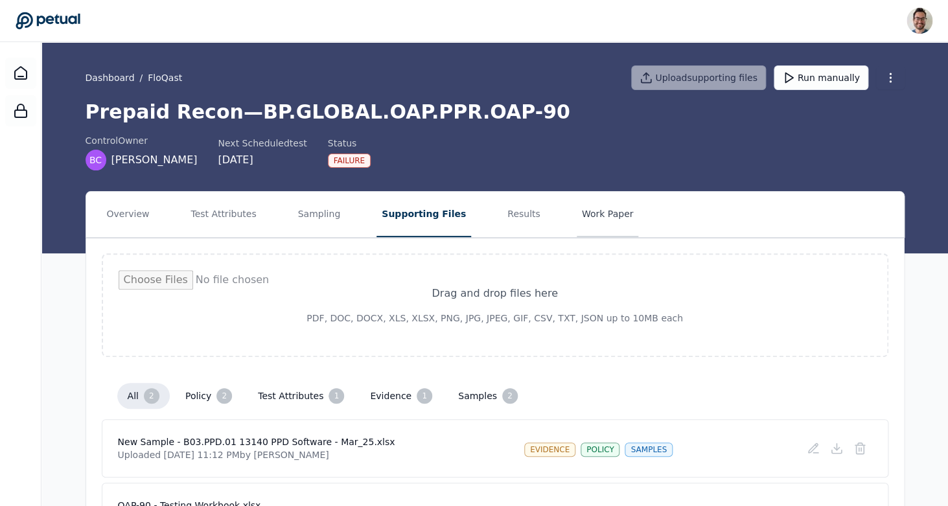
click at [577, 225] on button "Work Paper" at bounding box center [608, 214] width 62 height 45
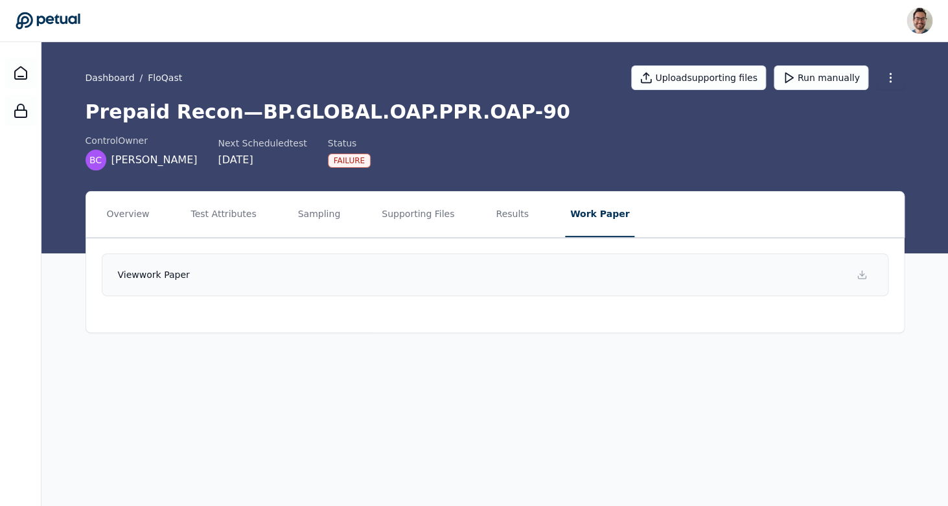
click at [341, 269] on link "View work paper" at bounding box center [495, 274] width 786 height 43
click at [428, 220] on button "Supporting Files" at bounding box center [417, 214] width 83 height 45
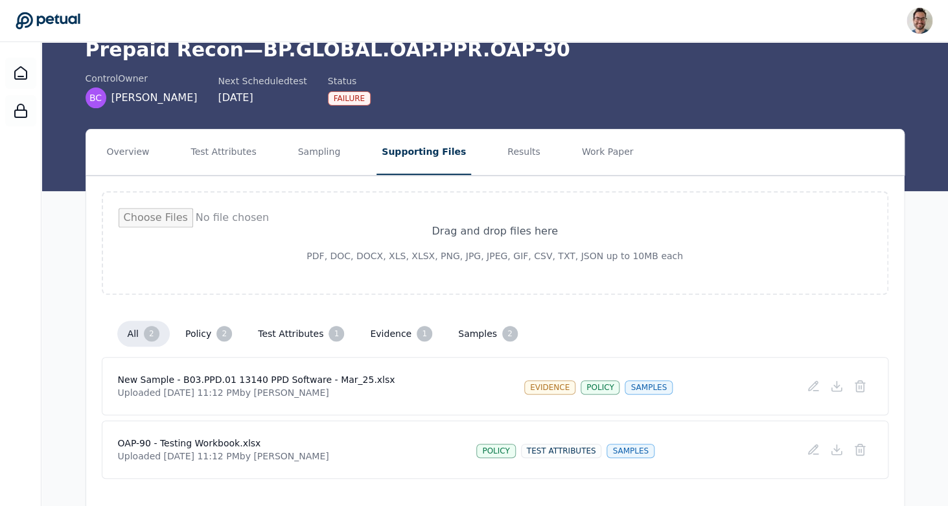
scroll to position [54, 0]
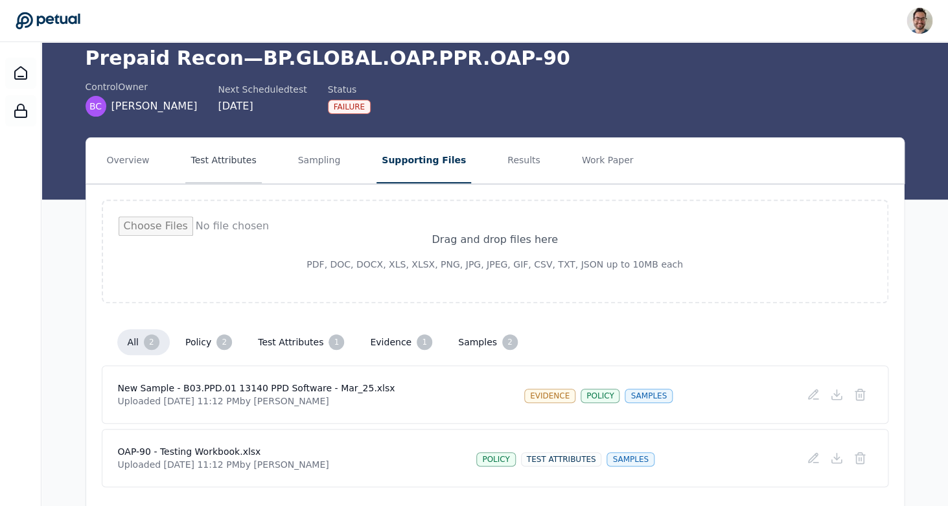
click at [216, 163] on button "Test Attributes" at bounding box center [223, 160] width 76 height 45
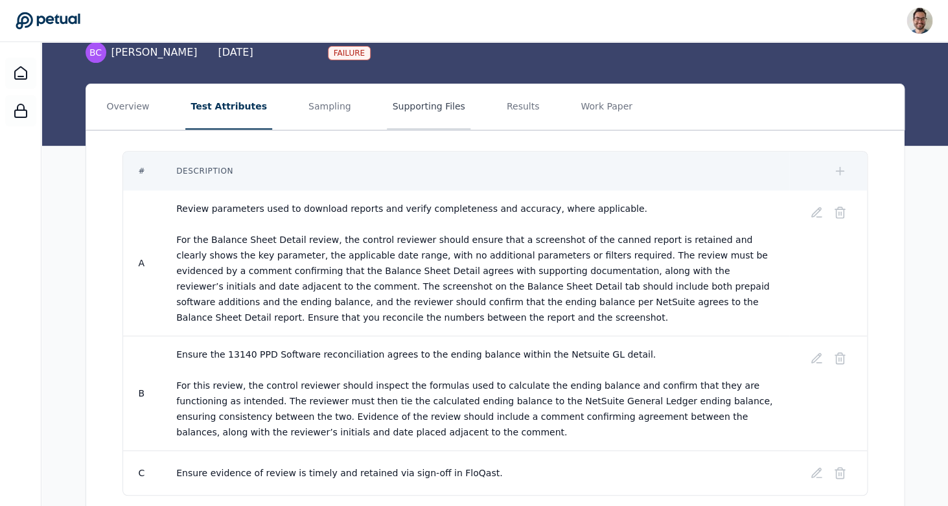
scroll to position [82, 0]
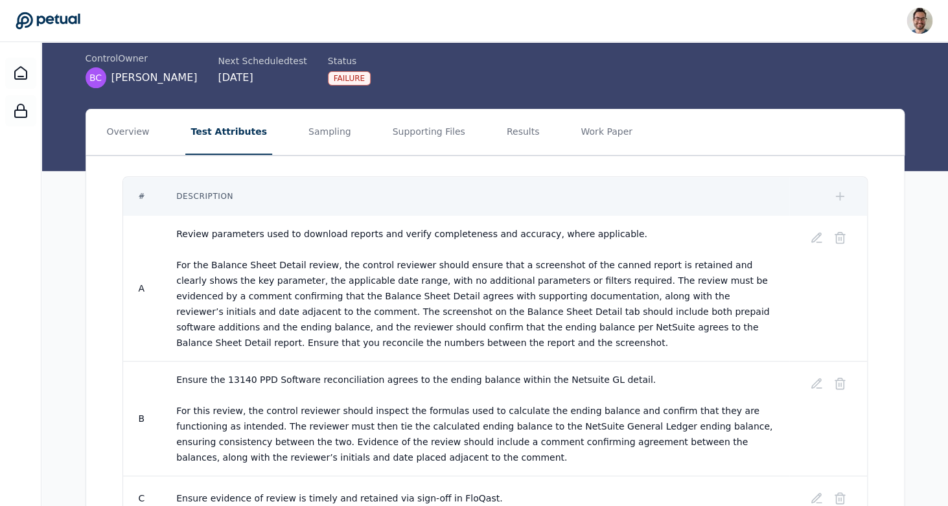
click at [295, 155] on div "# Description A Review parameters used to download reports and verify completen…" at bounding box center [495, 348] width 818 height 386
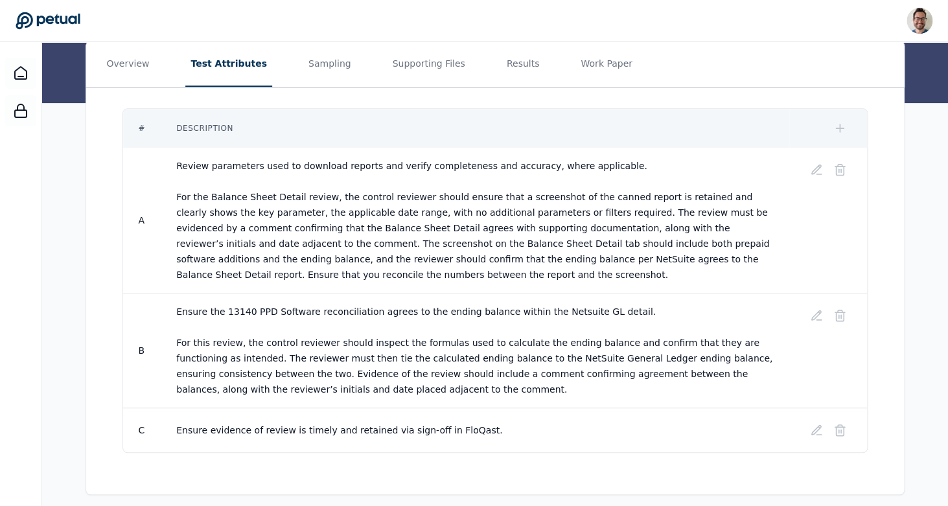
scroll to position [160, 0]
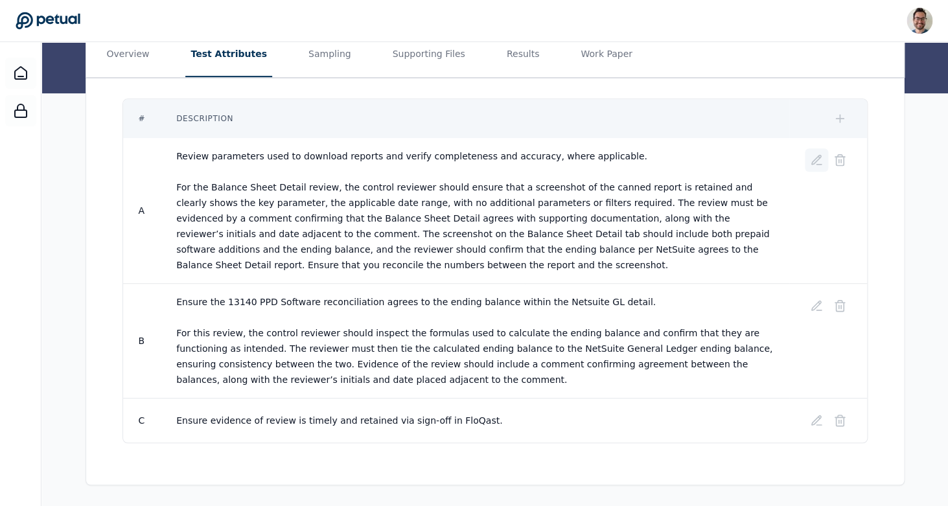
click at [814, 161] on icon at bounding box center [816, 160] width 13 height 13
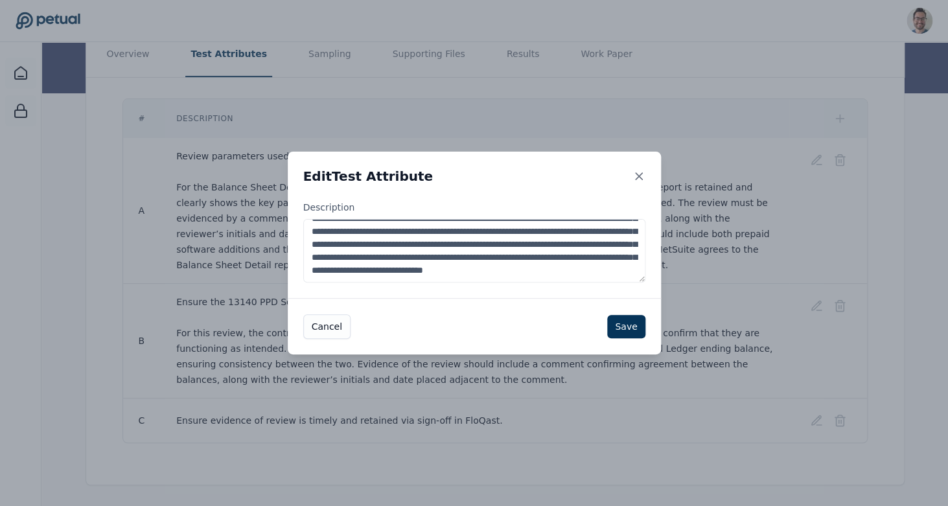
scroll to position [130, 0]
click at [628, 328] on button "Save" at bounding box center [626, 326] width 38 height 23
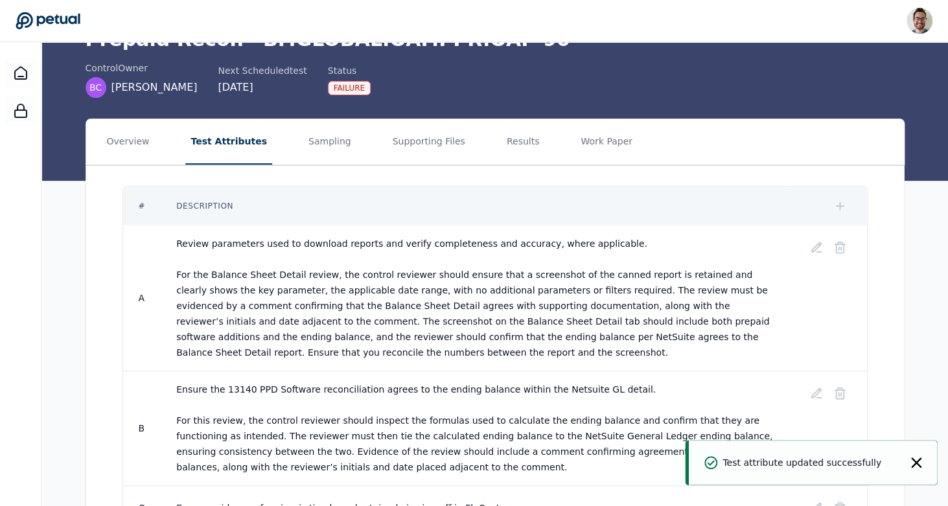
scroll to position [71, 0]
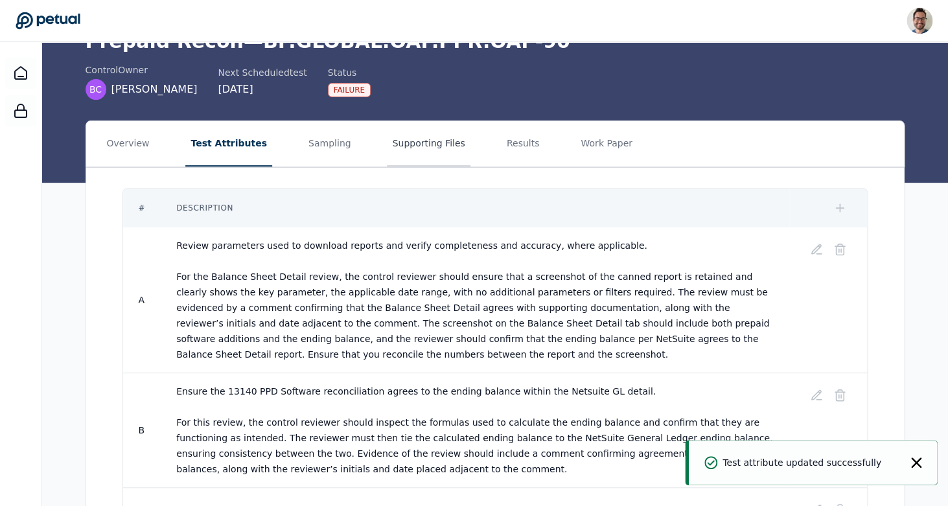
click at [418, 135] on button "Supporting Files" at bounding box center [428, 143] width 83 height 45
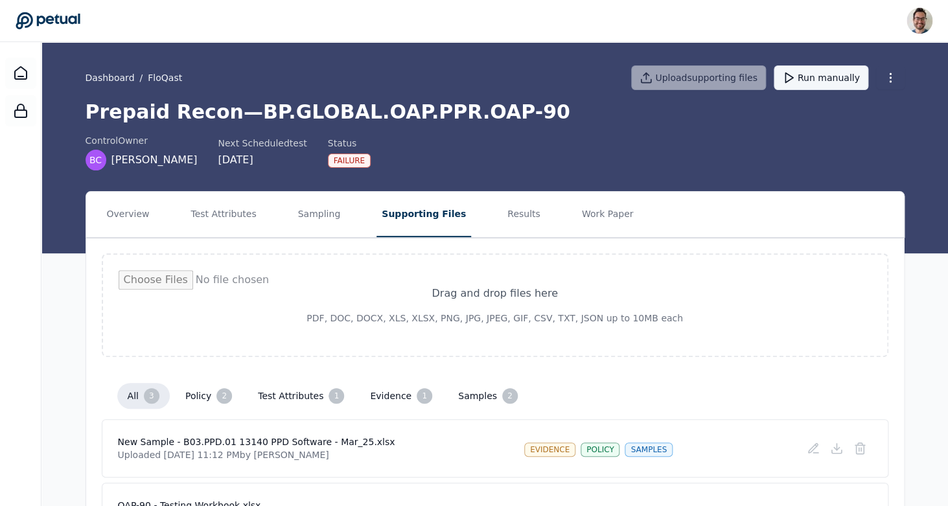
click at [848, 80] on button "Run manually" at bounding box center [821, 77] width 95 height 25
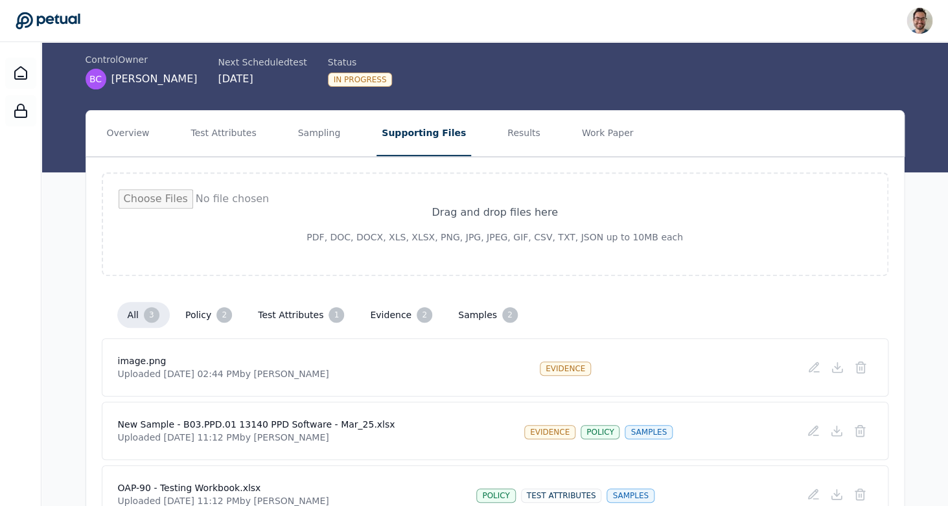
scroll to position [80, 0]
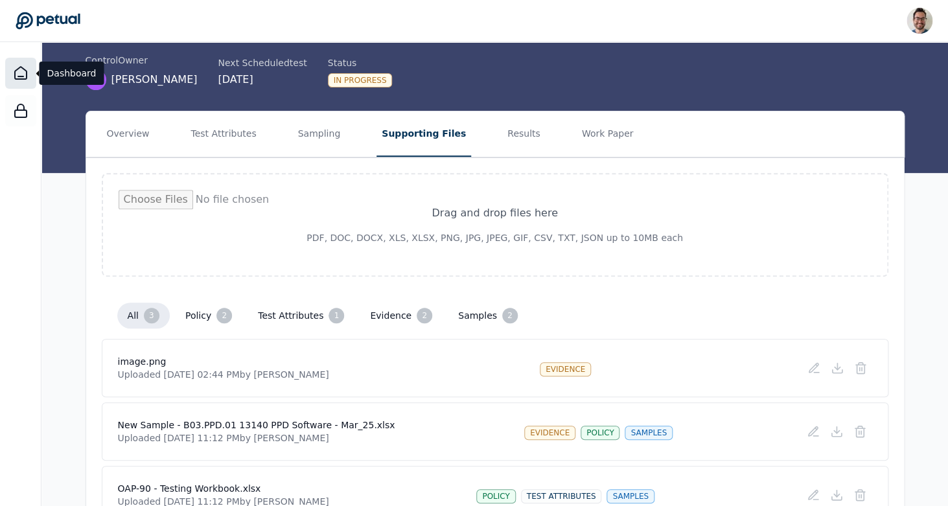
click at [18, 67] on icon at bounding box center [21, 73] width 16 height 16
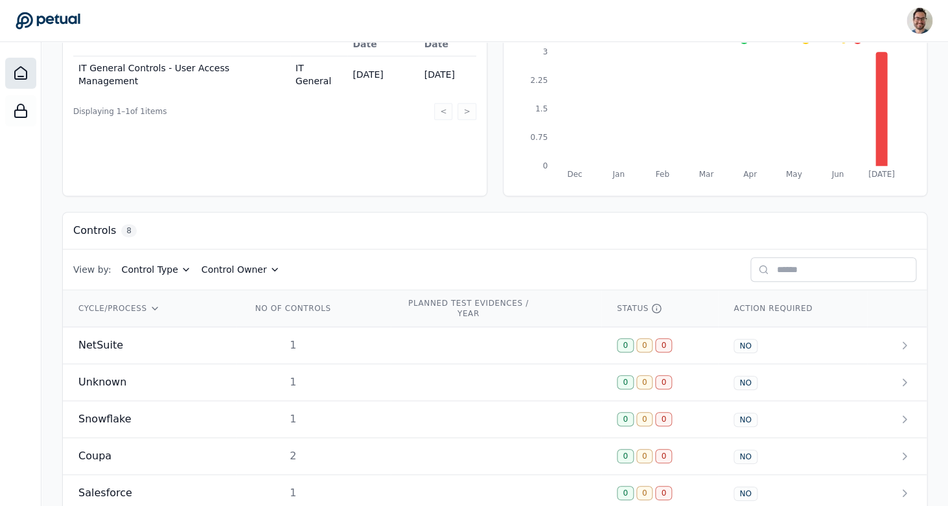
scroll to position [223, 0]
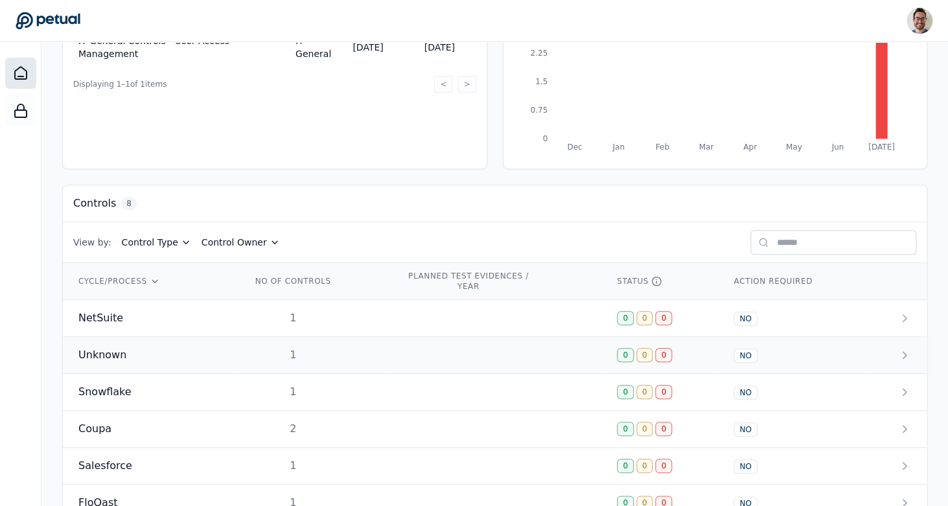
click at [142, 358] on div "Unknown" at bounding box center [149, 355] width 142 height 16
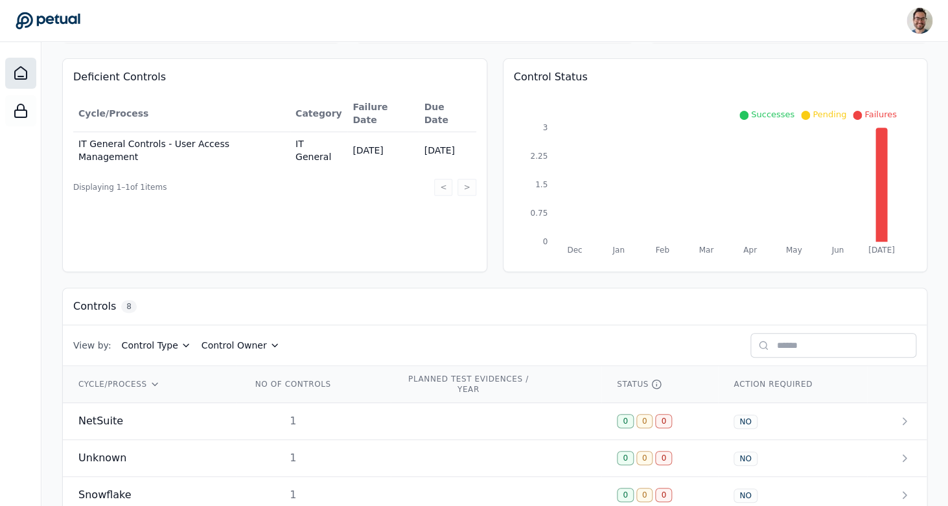
scroll to position [336, 0]
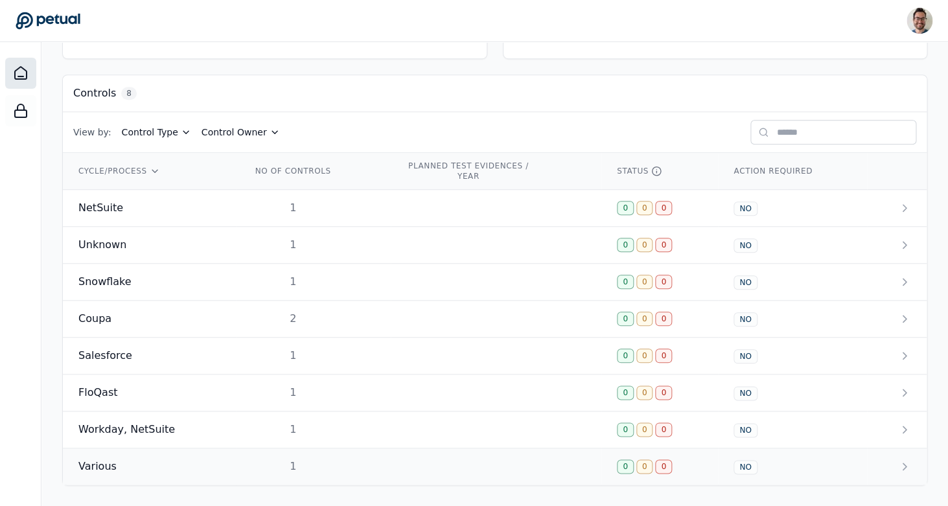
click at [133, 472] on div "Various" at bounding box center [149, 467] width 142 height 16
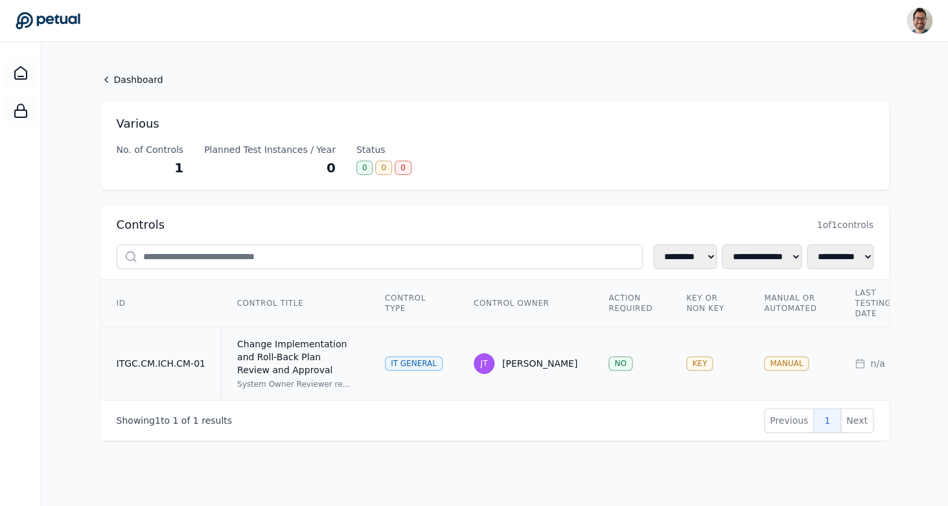
click at [187, 363] on td "ITGC.CM.ICH.CM-01" at bounding box center [161, 363] width 120 height 73
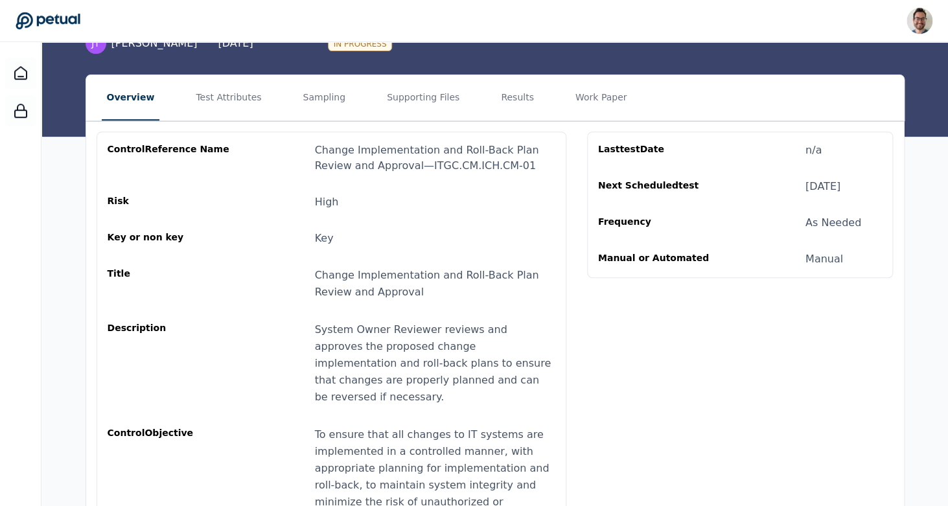
scroll to position [122, 0]
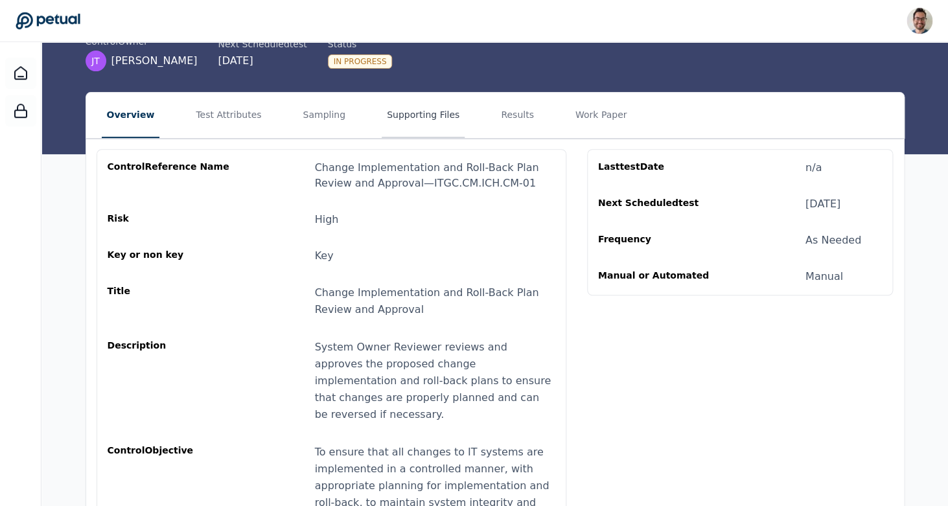
click at [387, 99] on button "Supporting Files" at bounding box center [423, 115] width 83 height 45
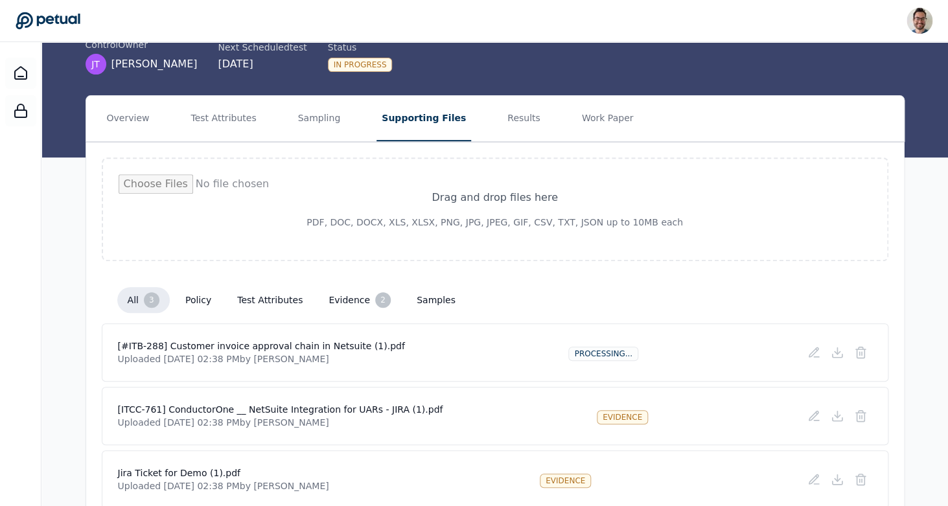
scroll to position [156, 0]
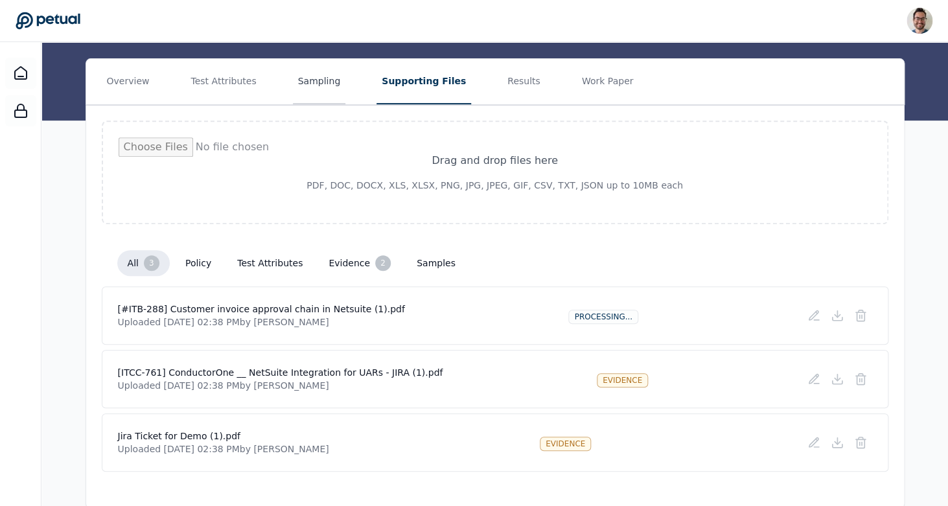
click at [316, 59] on button "Sampling" at bounding box center [319, 81] width 53 height 45
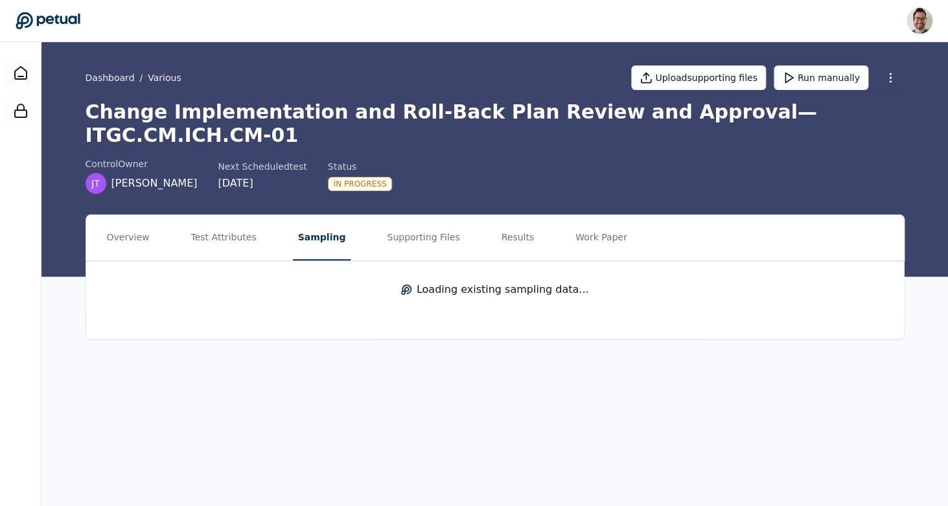
scroll to position [0, 0]
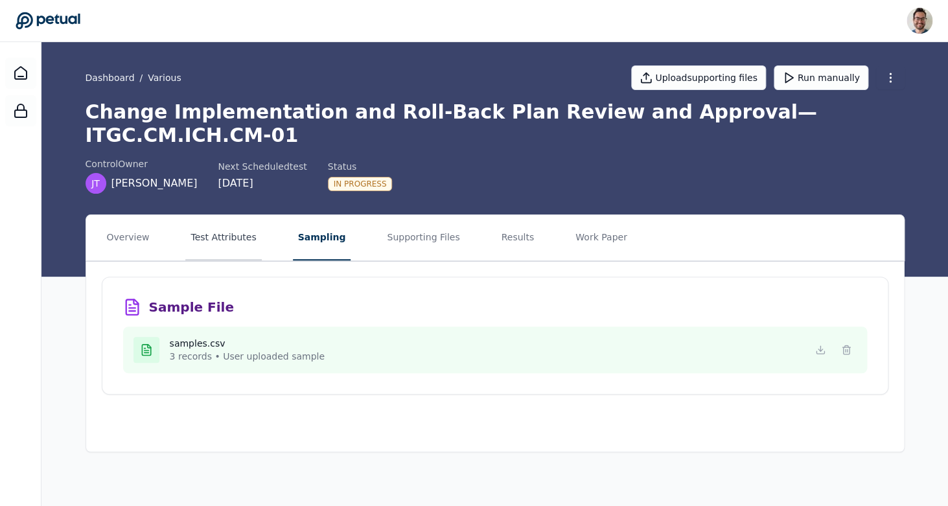
click at [211, 215] on button "Test Attributes" at bounding box center [223, 237] width 76 height 45
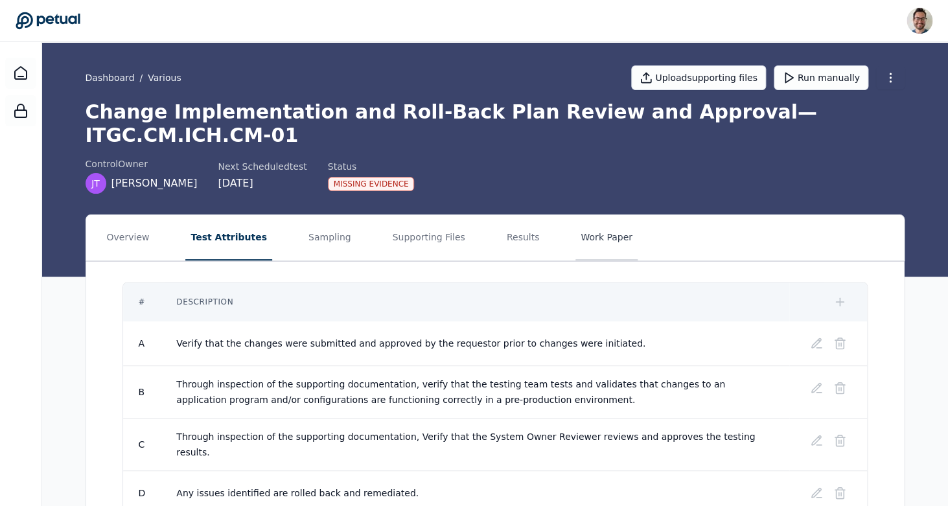
click at [575, 215] on button "Work Paper" at bounding box center [606, 237] width 62 height 45
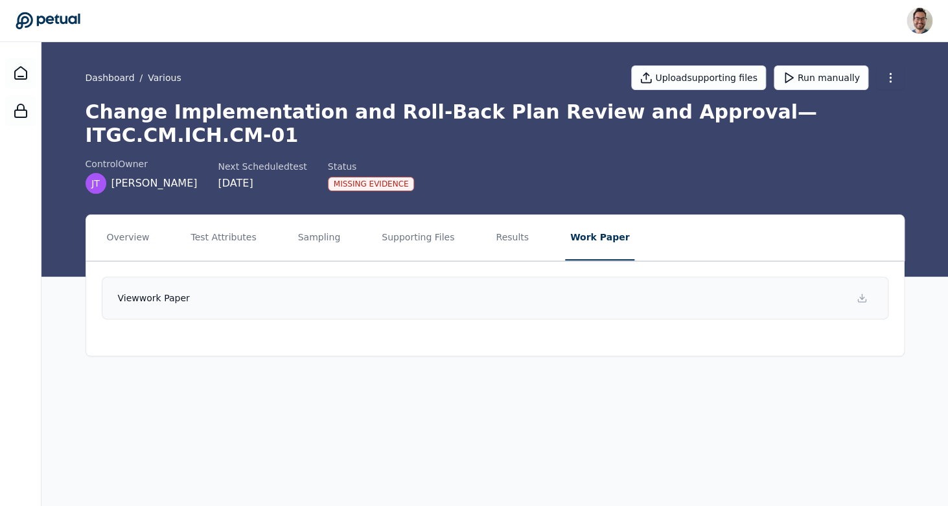
click at [485, 277] on link "View work paper" at bounding box center [495, 298] width 786 height 43
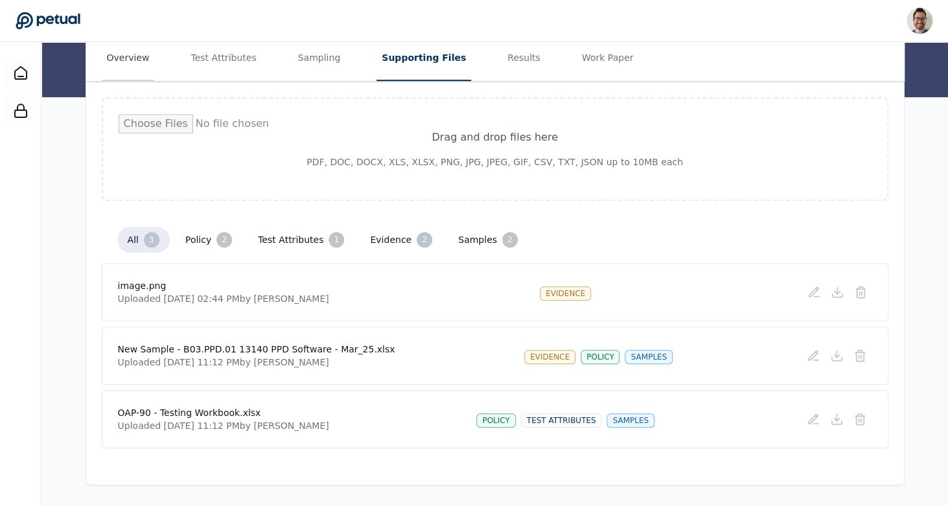
scroll to position [154, 0]
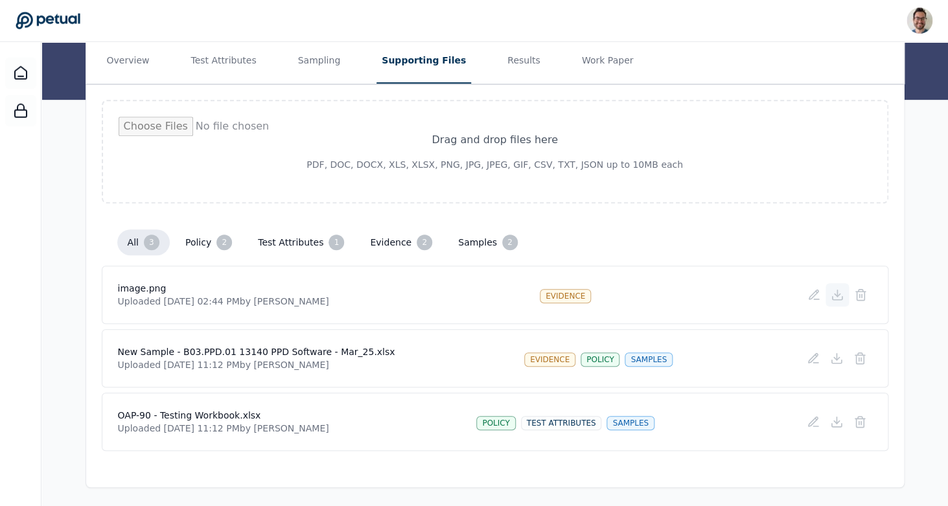
click at [842, 297] on icon at bounding box center [837, 294] width 13 height 13
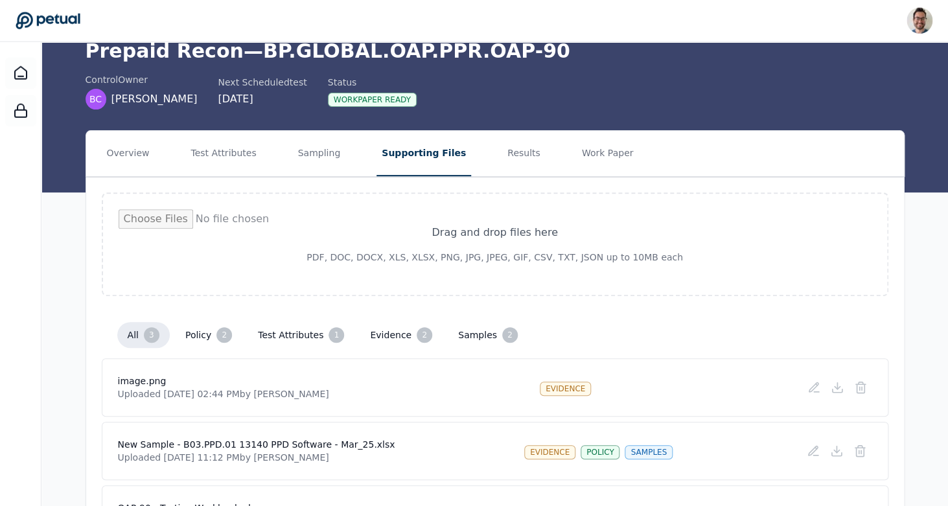
scroll to position [0, 0]
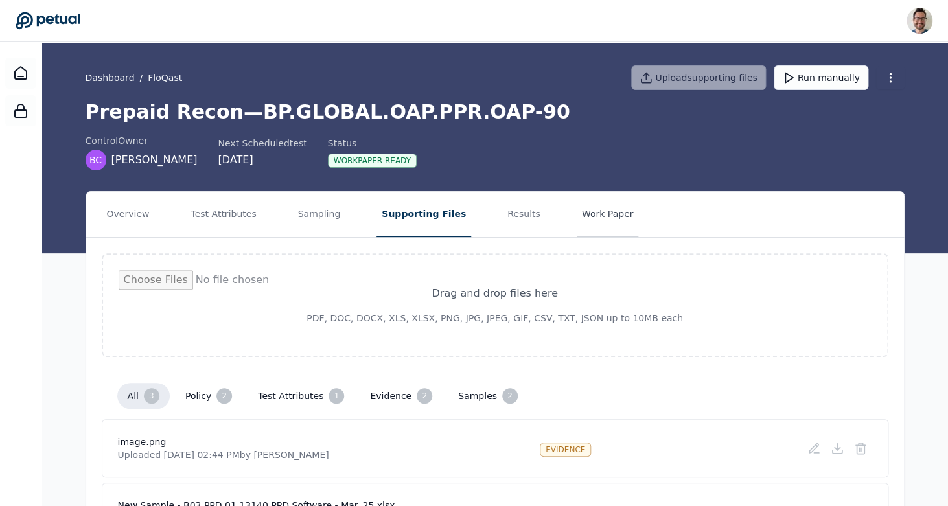
click at [577, 211] on button "Work Paper" at bounding box center [608, 214] width 62 height 45
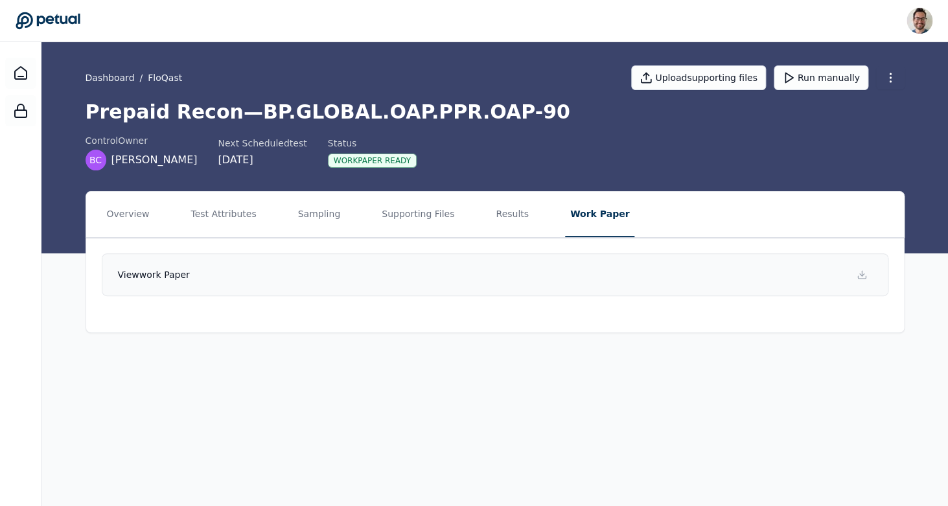
click at [610, 276] on link "View work paper" at bounding box center [495, 274] width 786 height 43
click at [208, 227] on button "Test Attributes" at bounding box center [223, 214] width 76 height 45
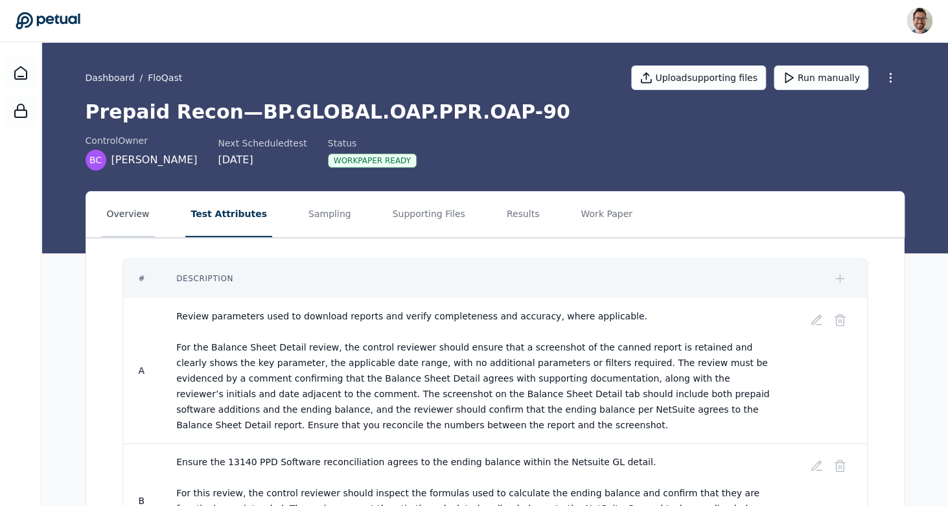
click at [130, 224] on button "Overview" at bounding box center [128, 214] width 53 height 45
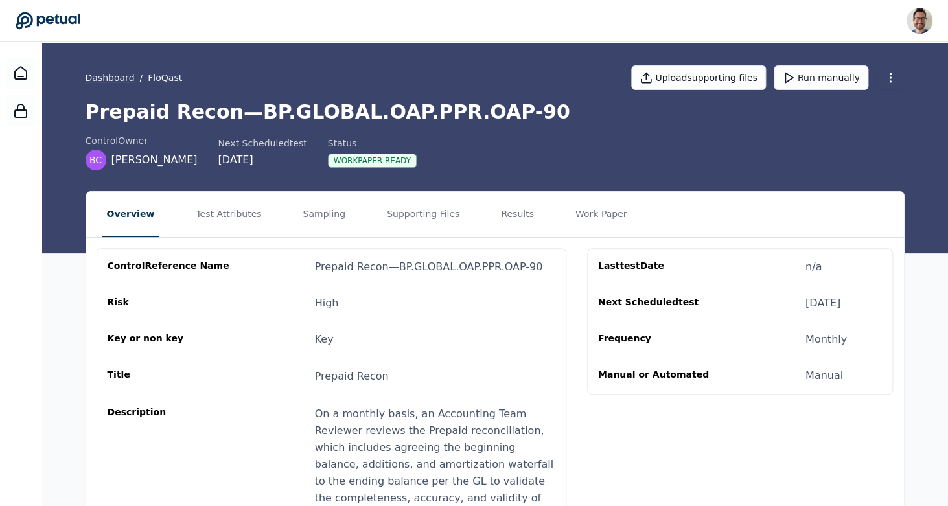
click at [116, 76] on link "Dashboard" at bounding box center [110, 77] width 49 height 13
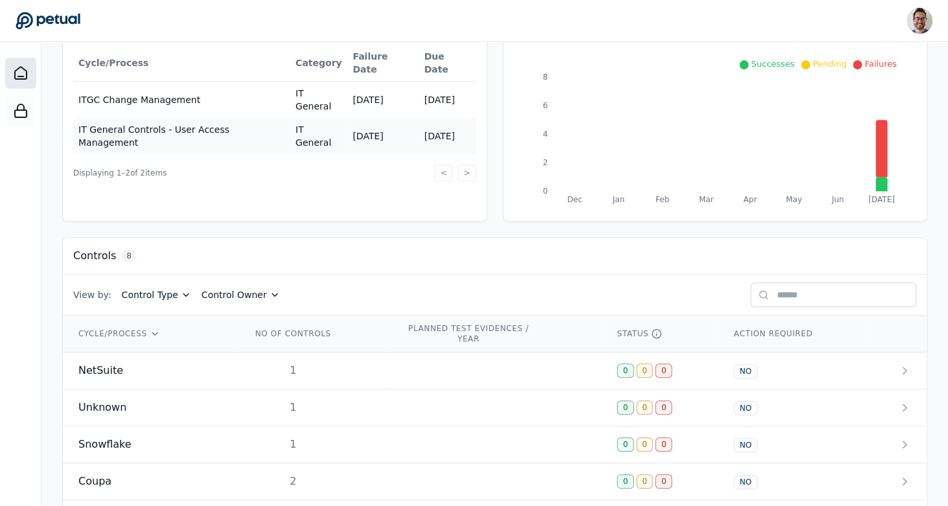
scroll to position [336, 0]
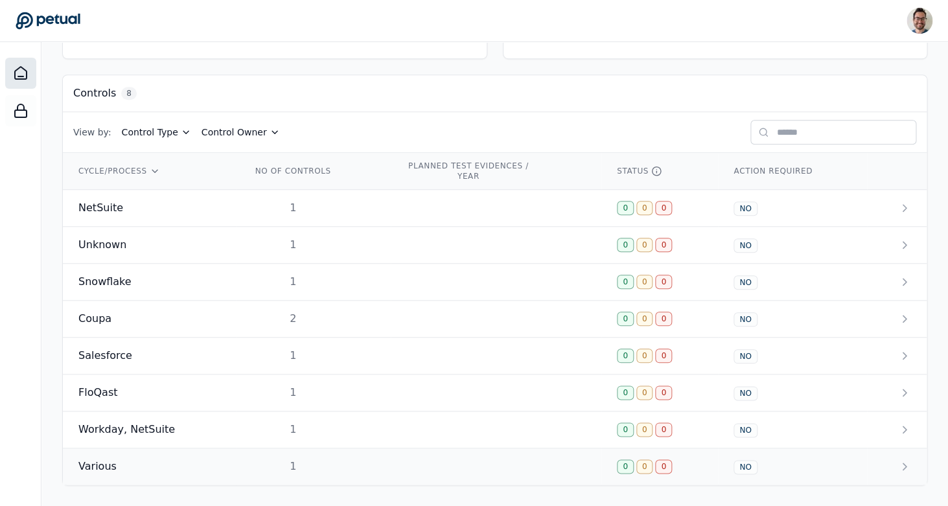
click at [128, 456] on td "Various" at bounding box center [149, 466] width 173 height 37
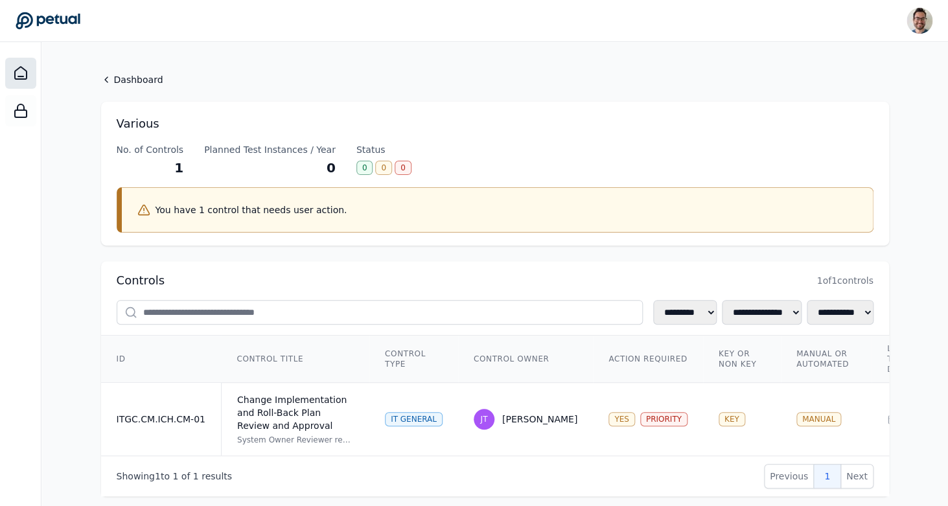
click at [21, 74] on icon at bounding box center [21, 73] width 16 height 16
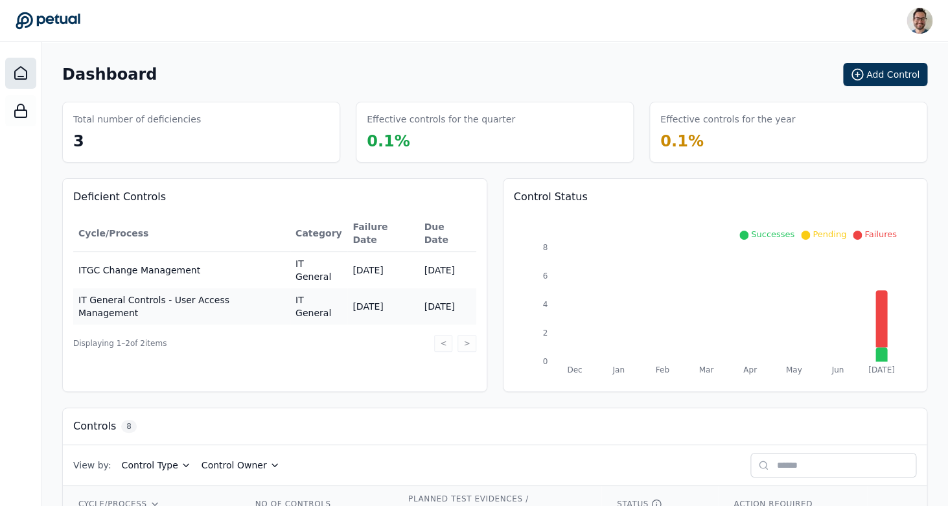
scroll to position [336, 0]
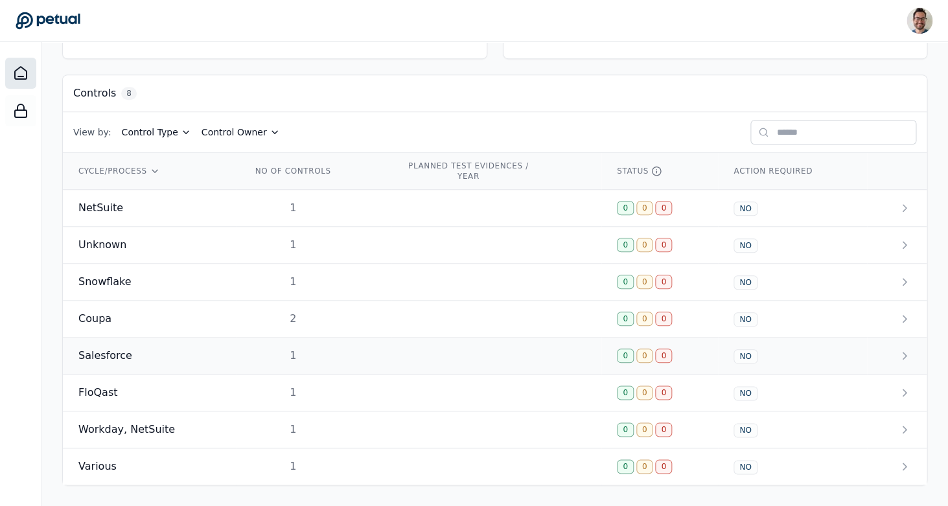
click at [203, 354] on div "Salesforce" at bounding box center [149, 356] width 142 height 16
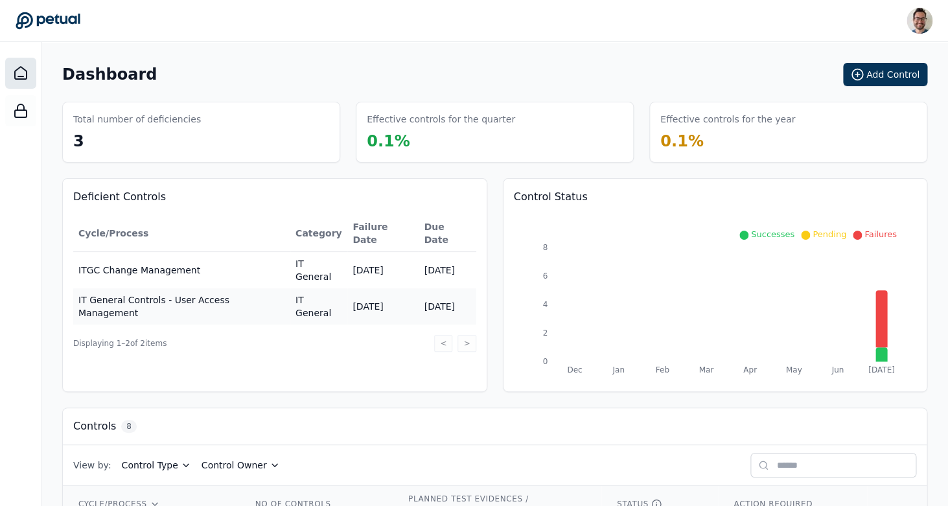
scroll to position [336, 0]
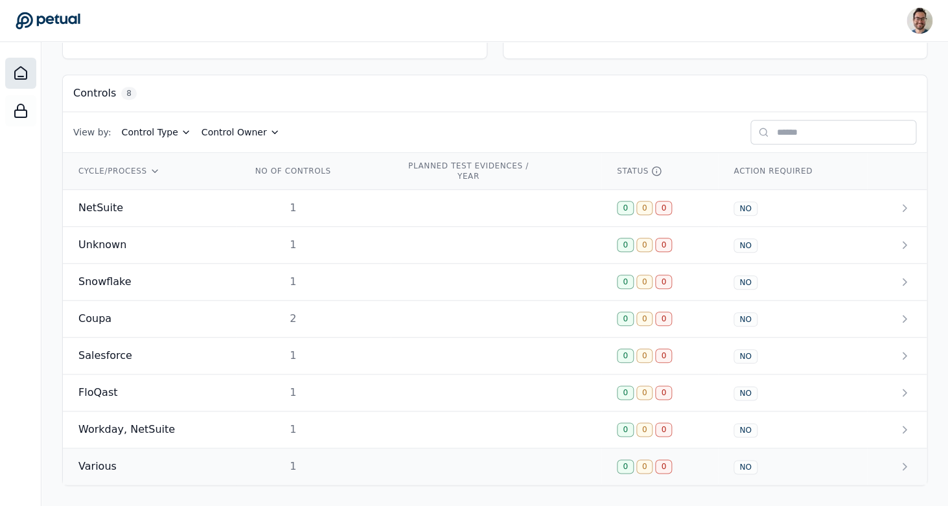
click at [128, 457] on td "Various" at bounding box center [149, 466] width 173 height 37
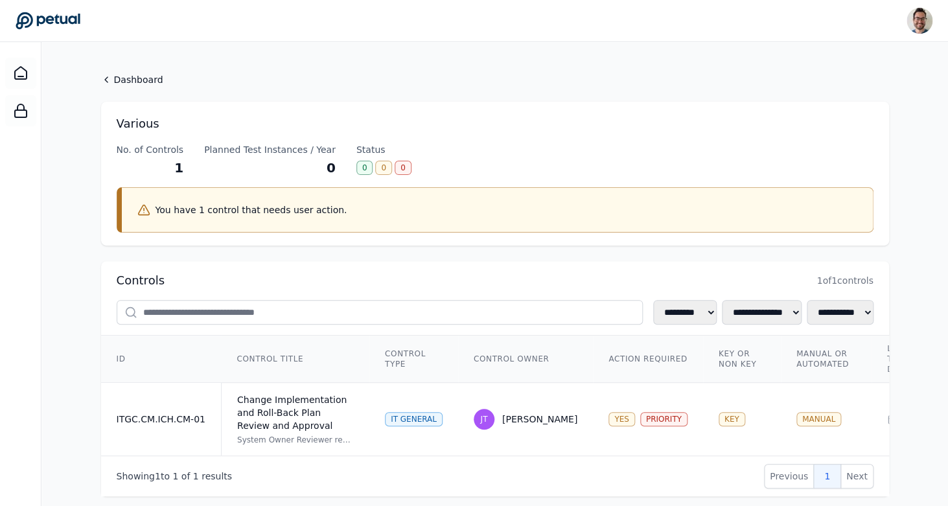
scroll to position [21, 0]
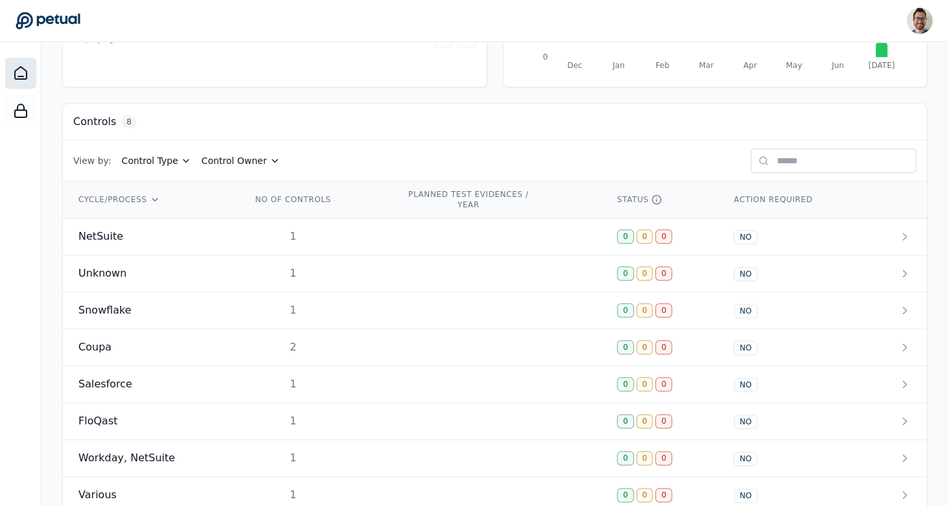
scroll to position [336, 0]
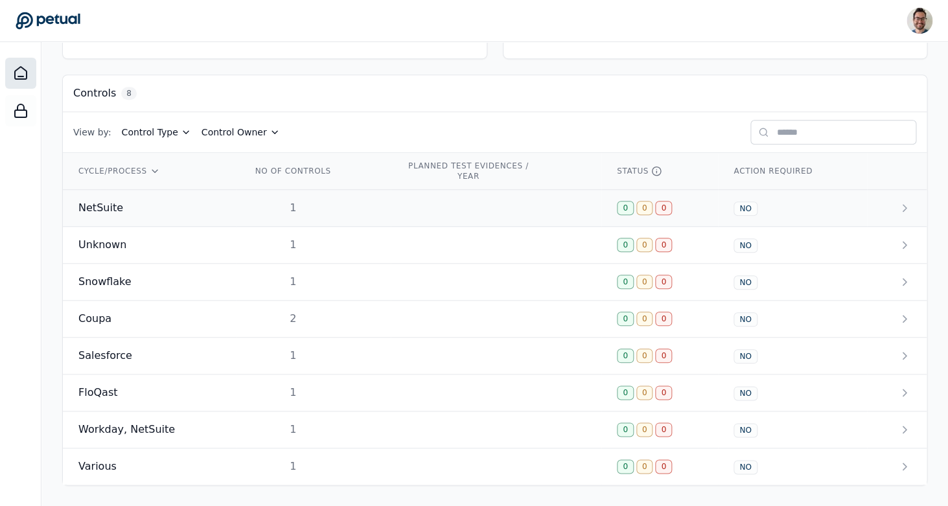
click at [149, 212] on div "NetSuite" at bounding box center [149, 208] width 142 height 16
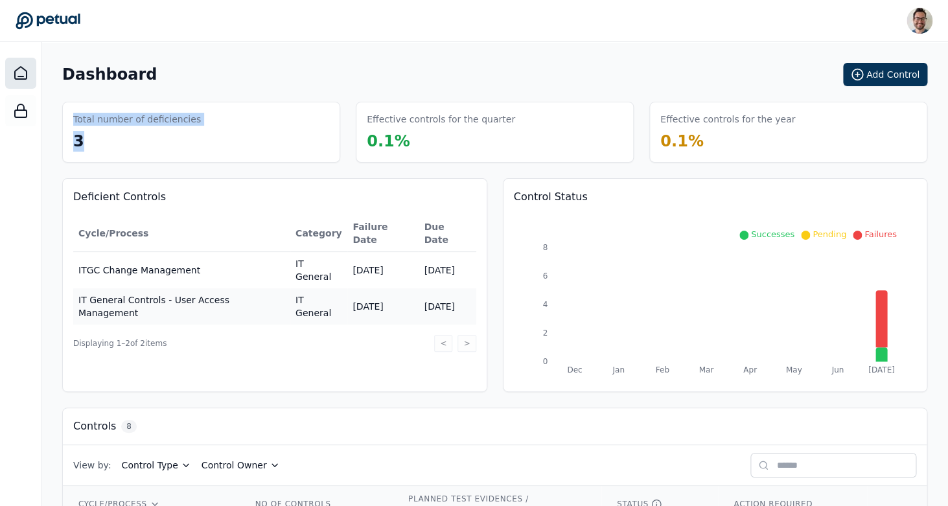
drag, startPoint x: 60, startPoint y: 120, endPoint x: 93, endPoint y: 139, distance: 38.6
click at [93, 139] on main "Dashboard Add Control Total number of deficiencies 3 Effective controls for the…" at bounding box center [494, 440] width 906 height 797
click at [94, 145] on div "Total number of deficiencies 3" at bounding box center [201, 132] width 278 height 61
drag, startPoint x: 96, startPoint y: 151, endPoint x: 59, endPoint y: 103, distance: 60.5
click at [59, 103] on main "Dashboard Add Control Total number of deficiencies 3 Effective controls for the…" at bounding box center [494, 440] width 906 height 797
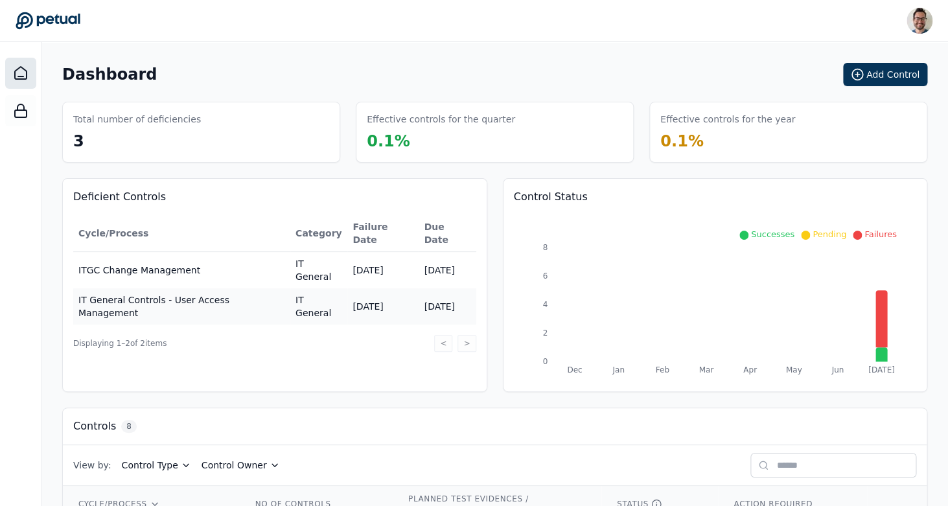
click at [128, 163] on div "Dashboard Add Control Total number of deficiencies 3 Effective controls for the…" at bounding box center [494, 440] width 865 height 755
drag, startPoint x: 120, startPoint y: 154, endPoint x: 17, endPoint y: 55, distance: 143.0
click at [17, 55] on div "Dashboard Add Control Total number of deficiencies 3 Effective controls for the…" at bounding box center [474, 419] width 948 height 839
click at [80, 144] on span "3" at bounding box center [78, 141] width 11 height 18
drag, startPoint x: 128, startPoint y: 151, endPoint x: 58, endPoint y: 81, distance: 98.9
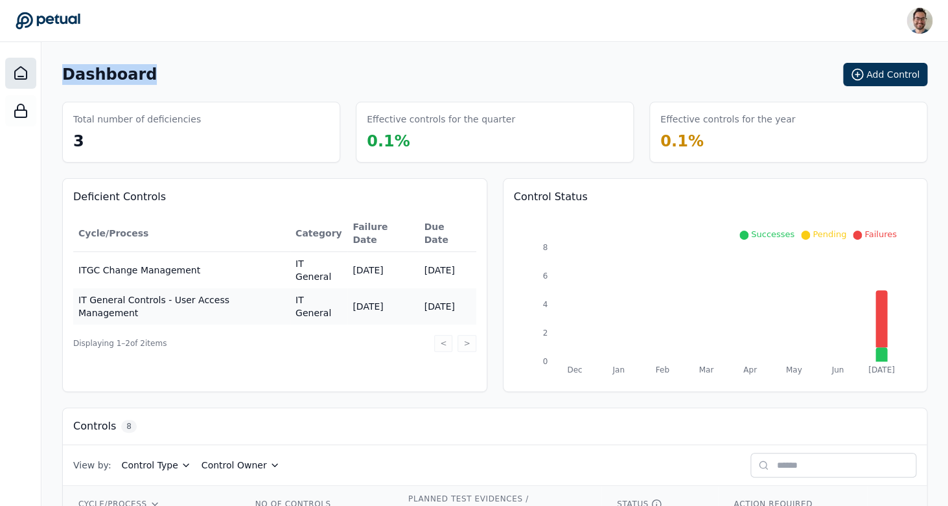
click at [58, 82] on main "Dashboard Add Control Total number of deficiencies 3 Effective controls for the…" at bounding box center [494, 440] width 906 height 797
click at [161, 150] on div "Total number of deficiencies 3" at bounding box center [201, 132] width 278 height 61
drag, startPoint x: 80, startPoint y: 155, endPoint x: 77, endPoint y: 97, distance: 57.7
click at [77, 97] on div "Dashboard Add Control Total number of deficiencies 3 Effective controls for the…" at bounding box center [494, 440] width 865 height 755
drag, startPoint x: 77, startPoint y: 97, endPoint x: 139, endPoint y: 166, distance: 92.6
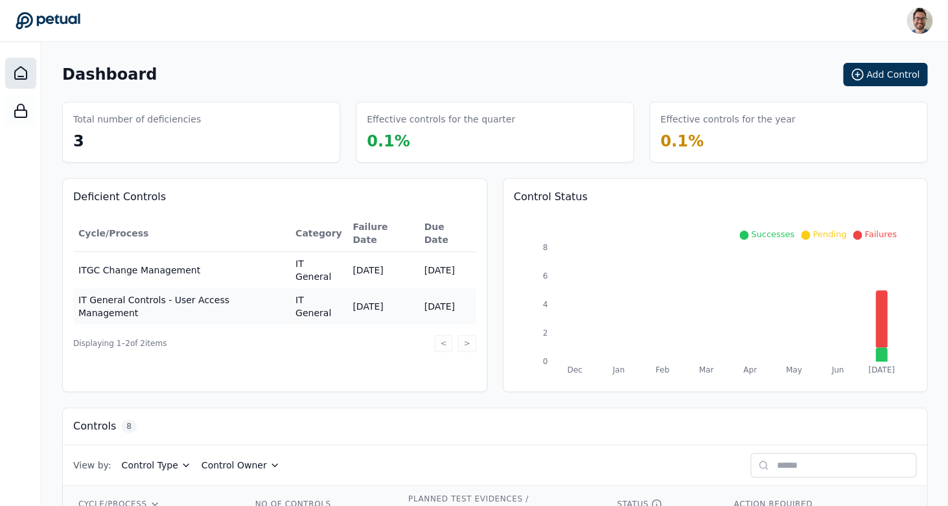
click at [77, 97] on div "Dashboard Add Control Total number of deficiencies 3 Effective controls for the…" at bounding box center [494, 440] width 865 height 755
click at [920, 25] on img at bounding box center [919, 21] width 26 height 26
click at [840, 104] on link "Sign out" at bounding box center [870, 111] width 123 height 23
